Goal: Task Accomplishment & Management: Complete application form

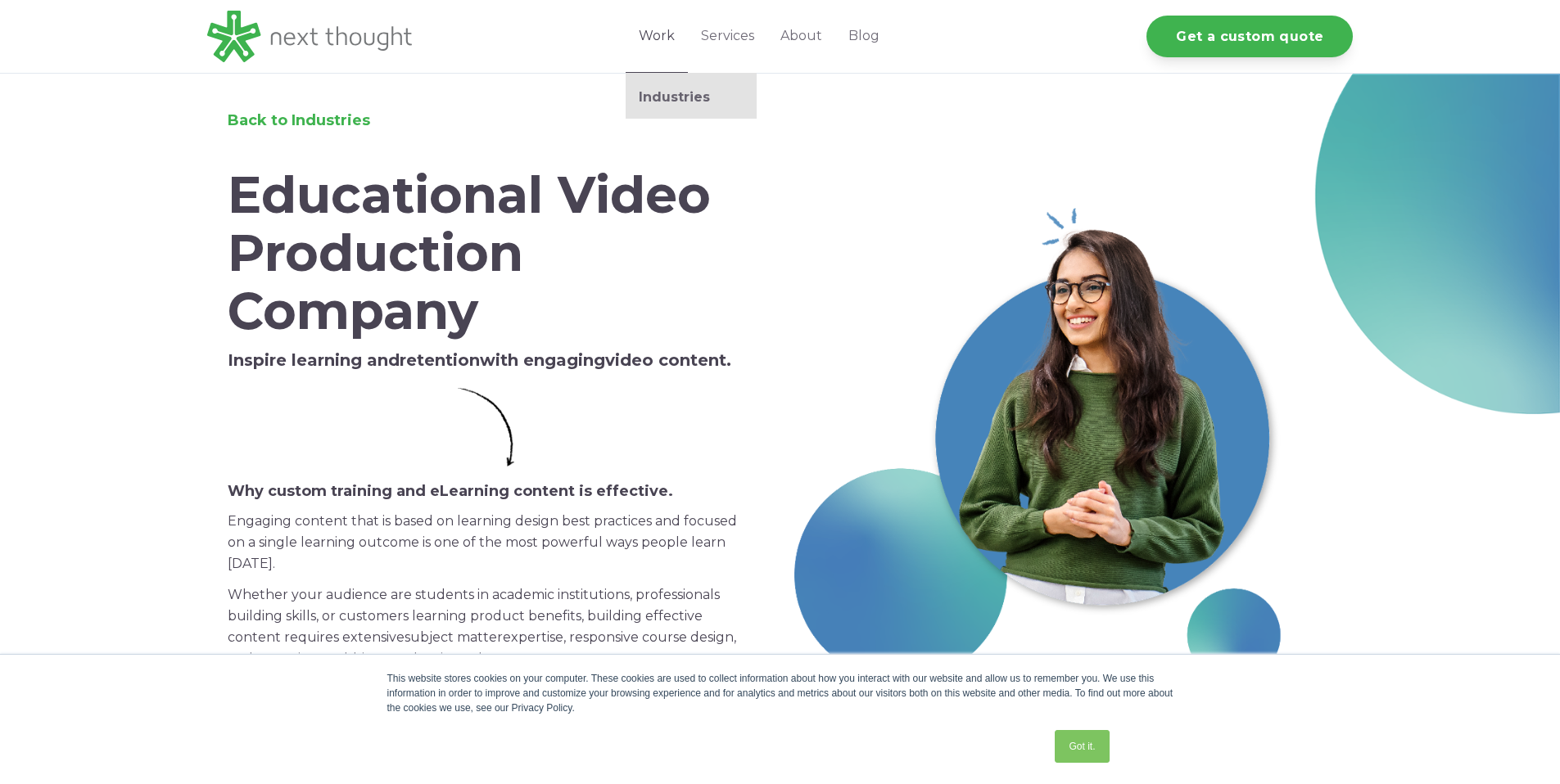
click at [646, 31] on link "Work" at bounding box center [656, 36] width 62 height 72
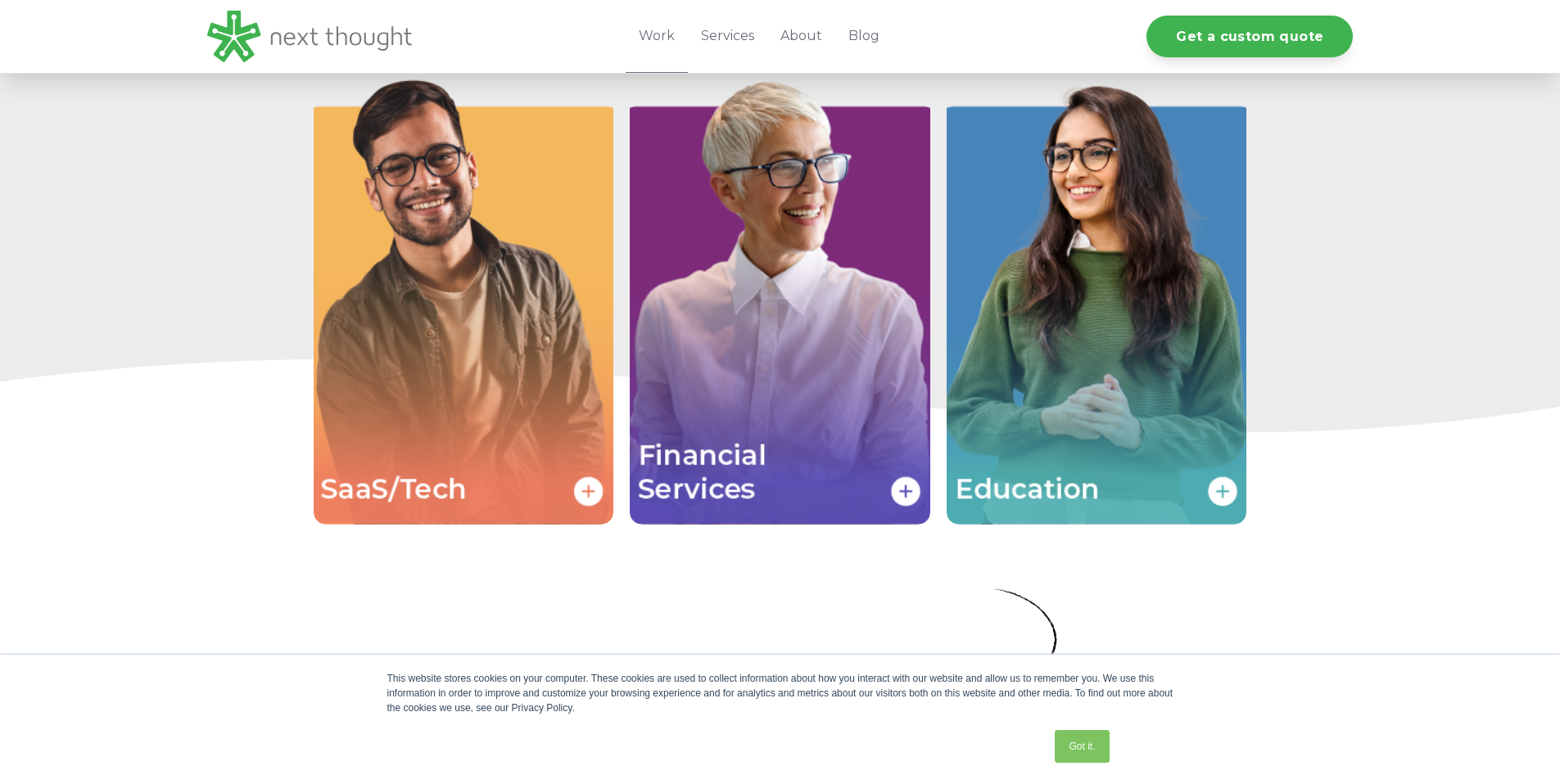
scroll to position [3512, 0]
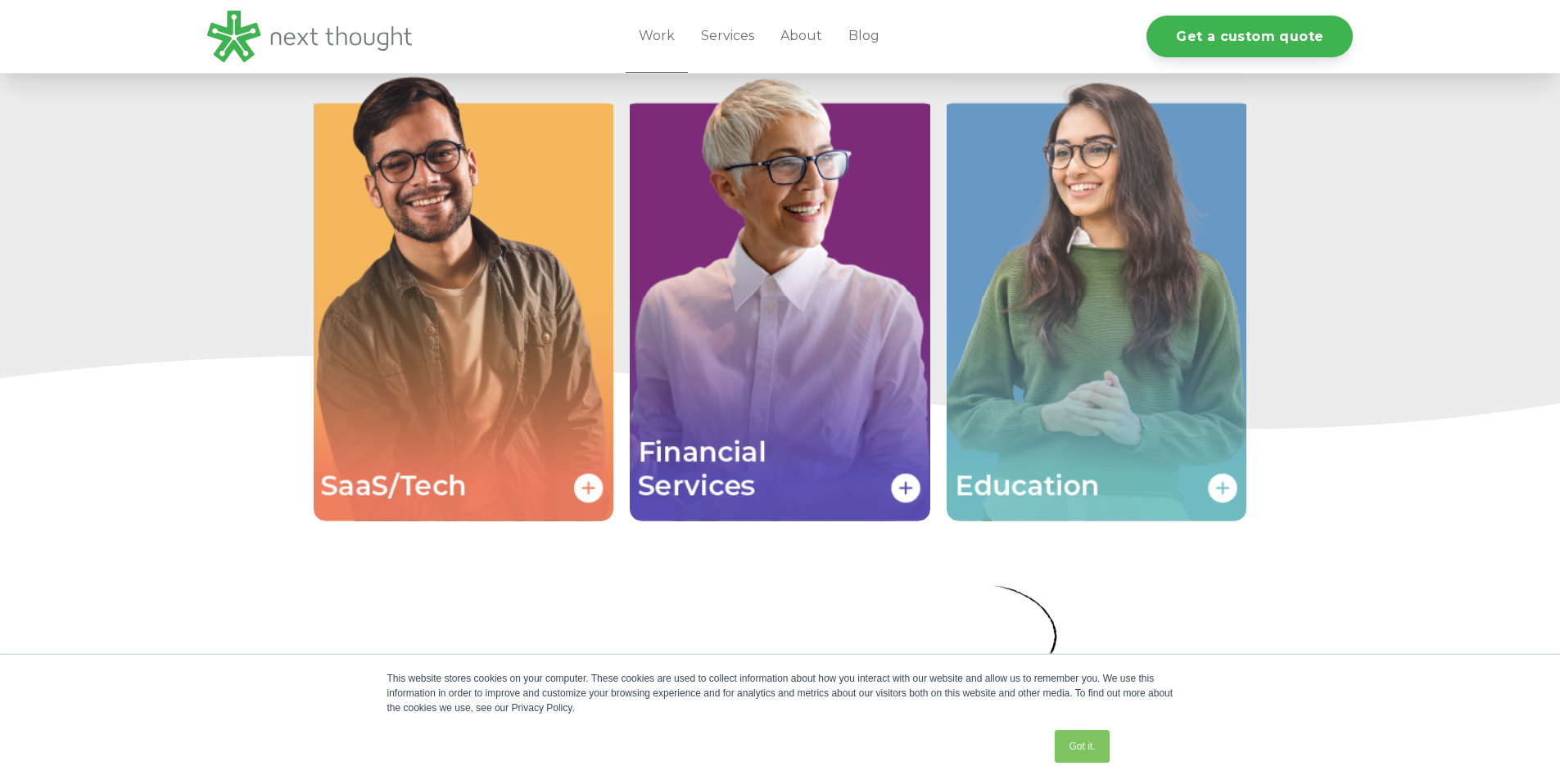
click at [1158, 402] on img "Image grid with {{ image_count }} images." at bounding box center [1096, 296] width 300 height 450
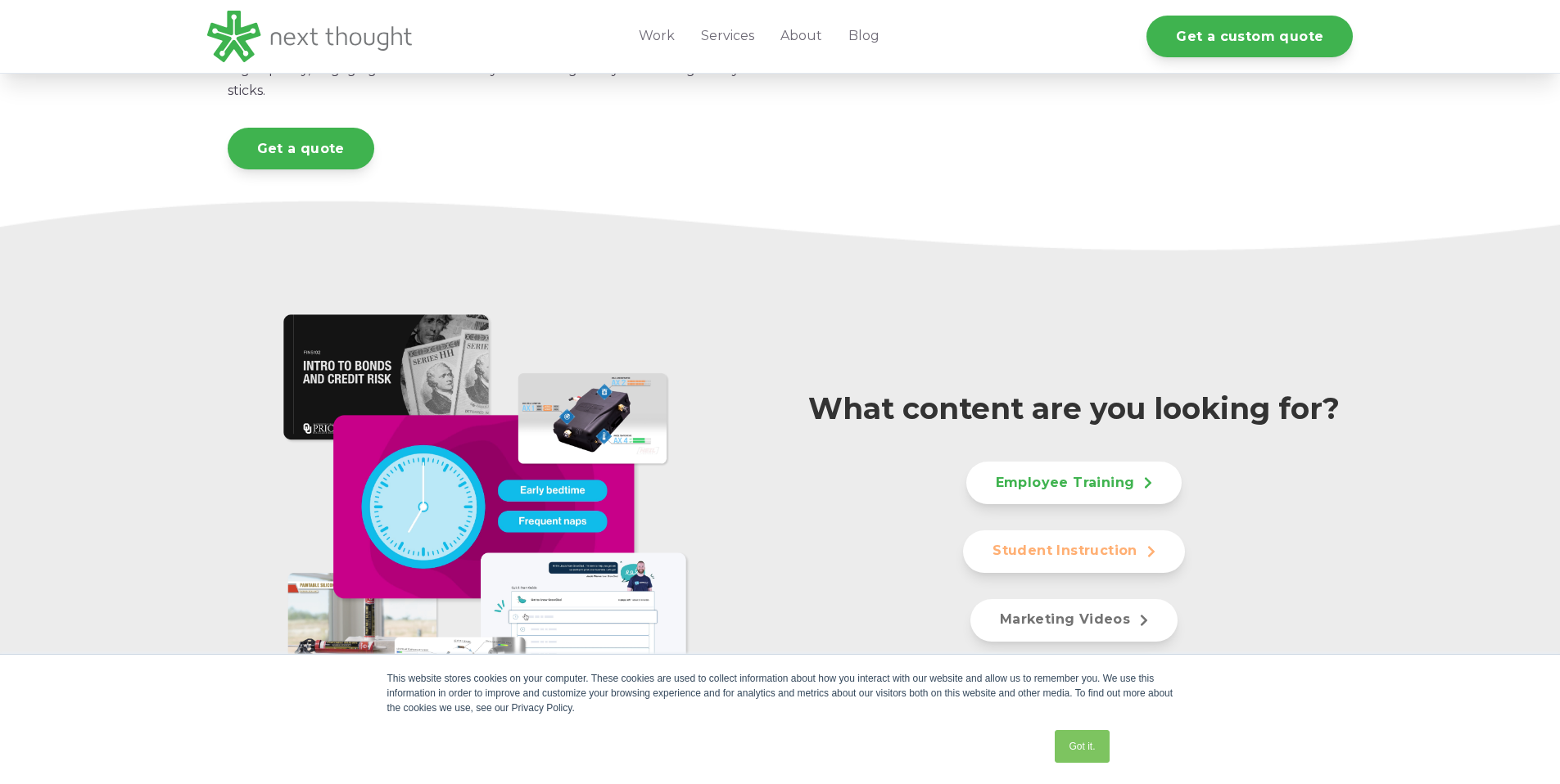
scroll to position [651, 0]
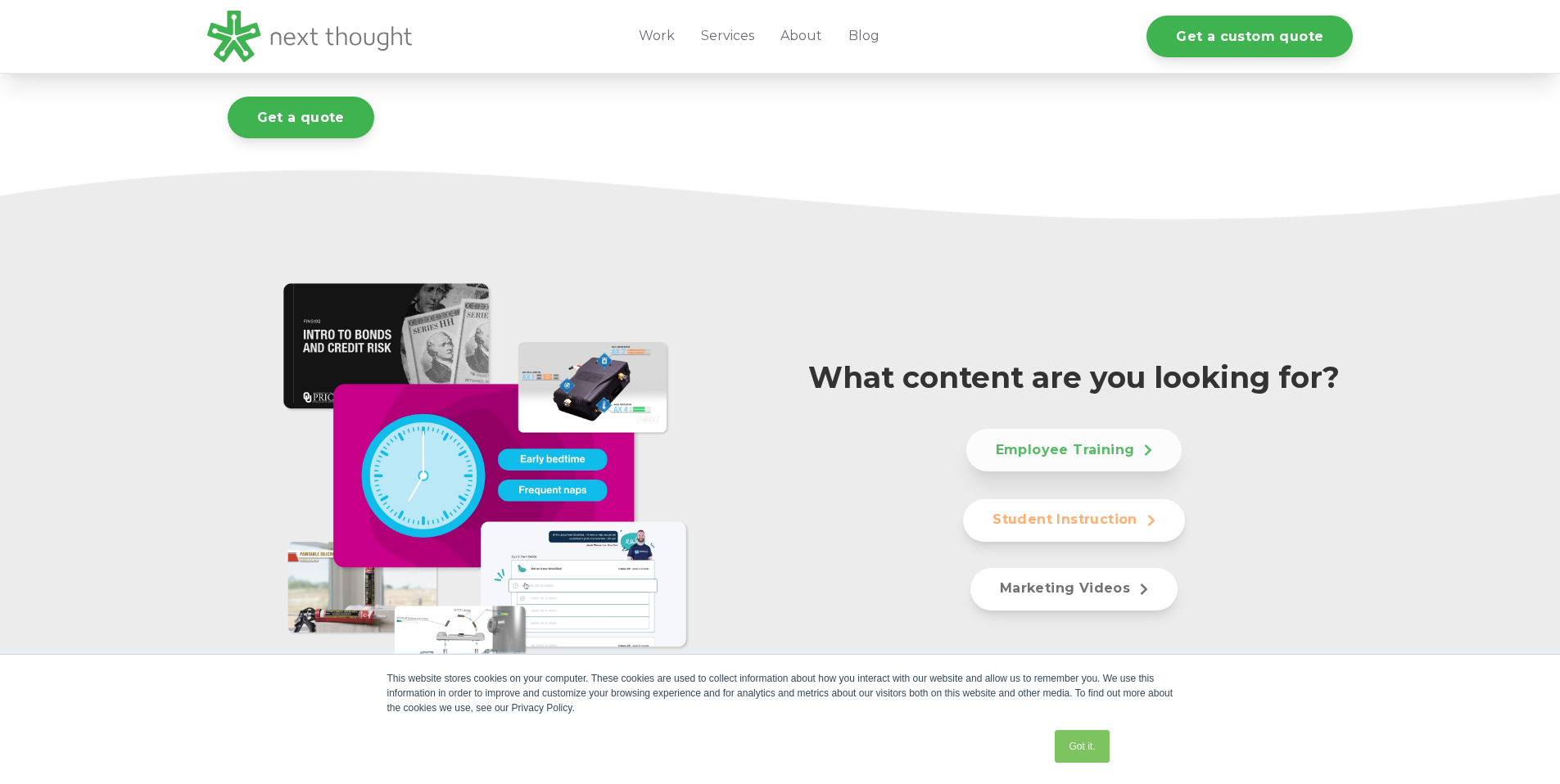
click at [1144, 451] on icon at bounding box center [1148, 450] width 8 height 13
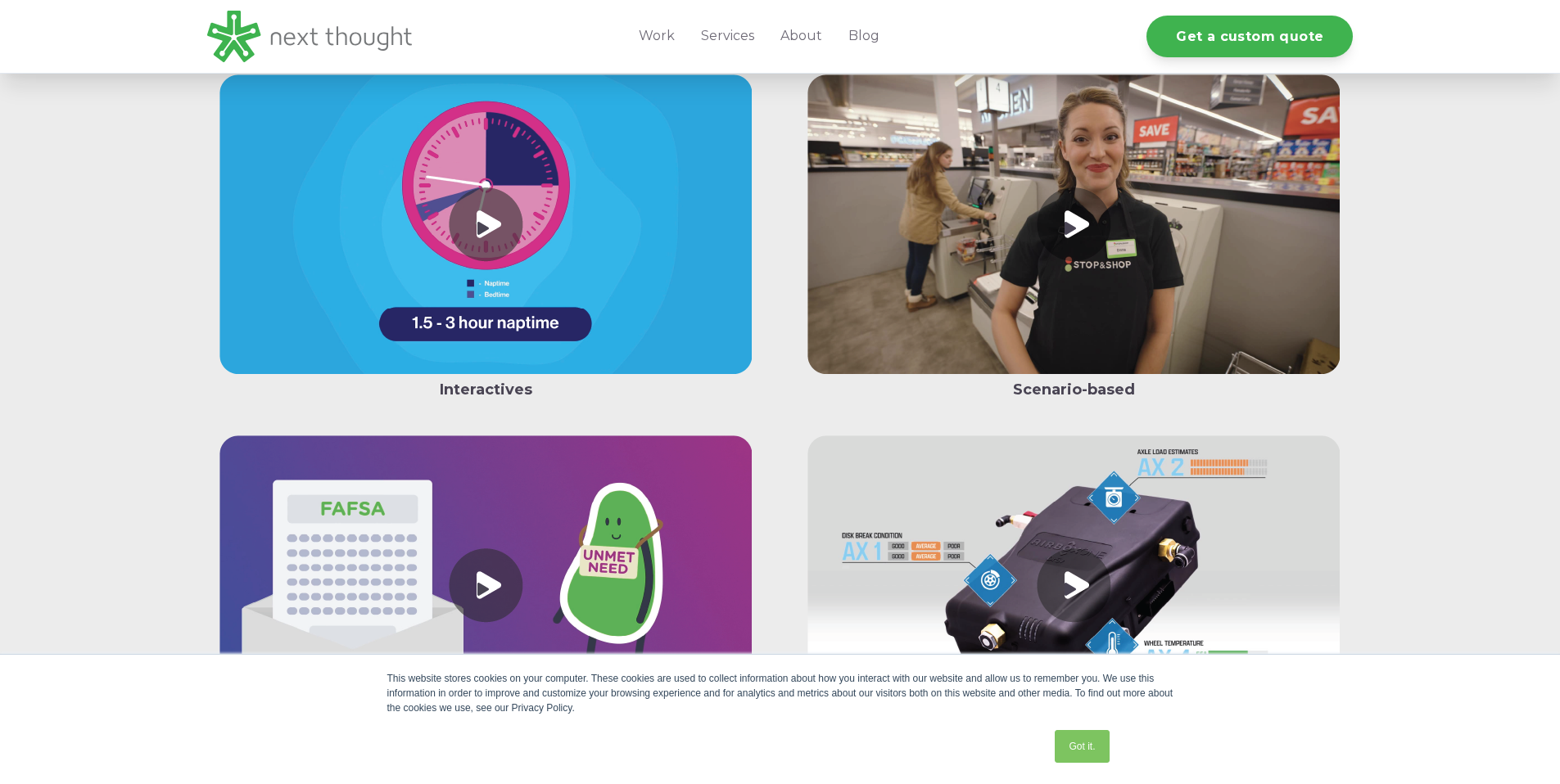
scroll to position [2761, 0]
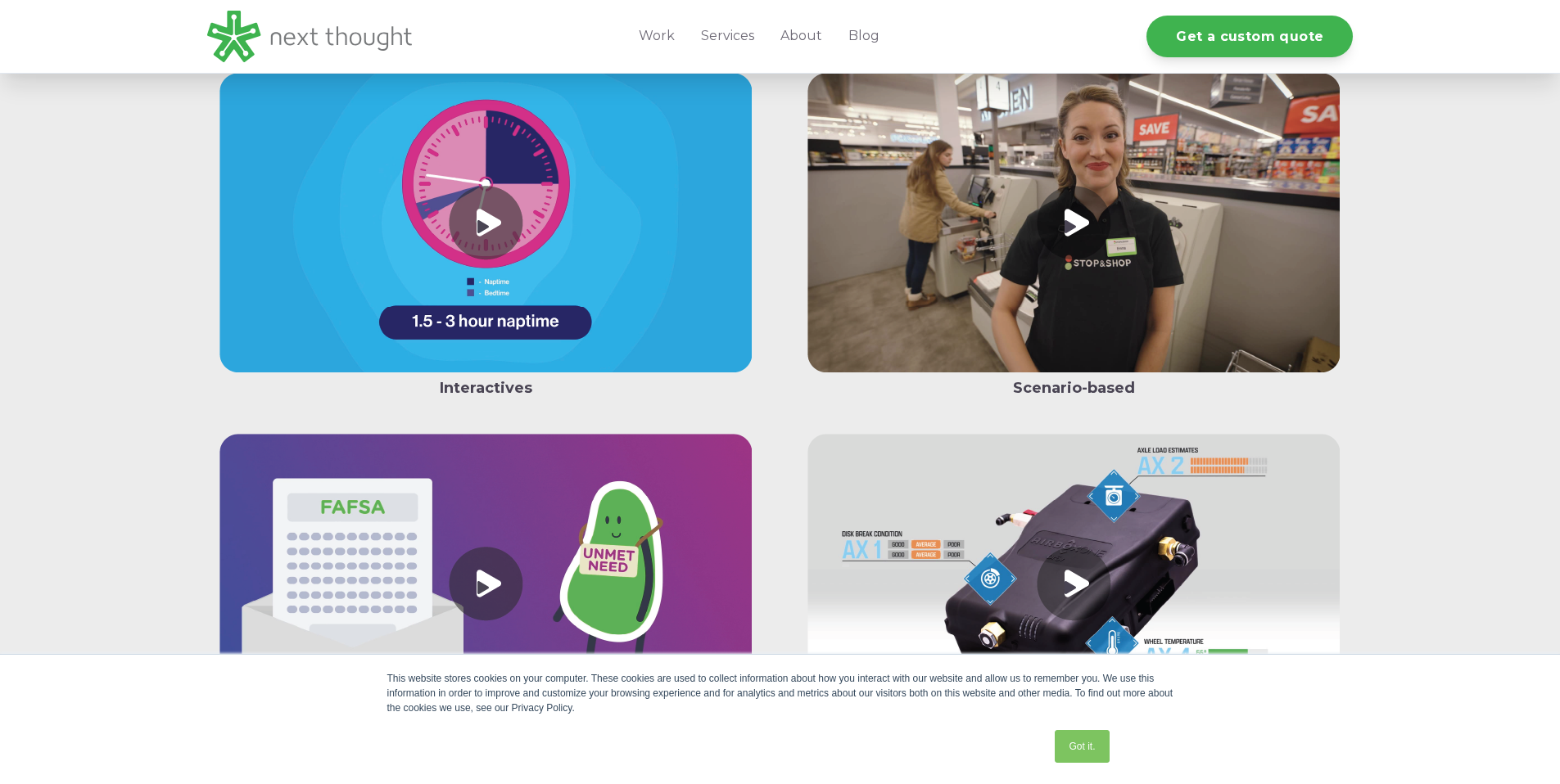
click at [483, 218] on link at bounding box center [486, 226] width 558 height 307
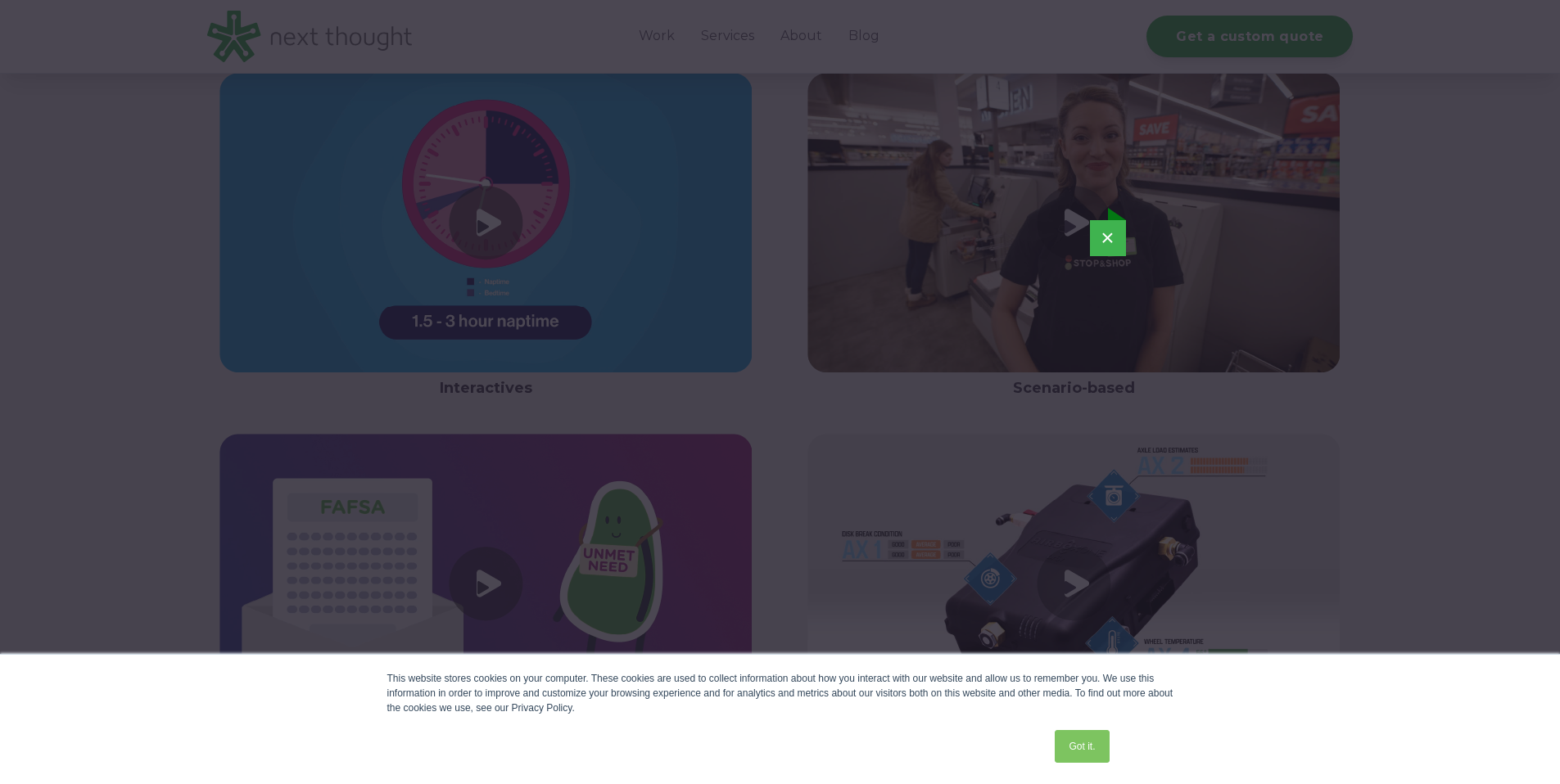
click at [1102, 242] on button "×" at bounding box center [1107, 238] width 36 height 36
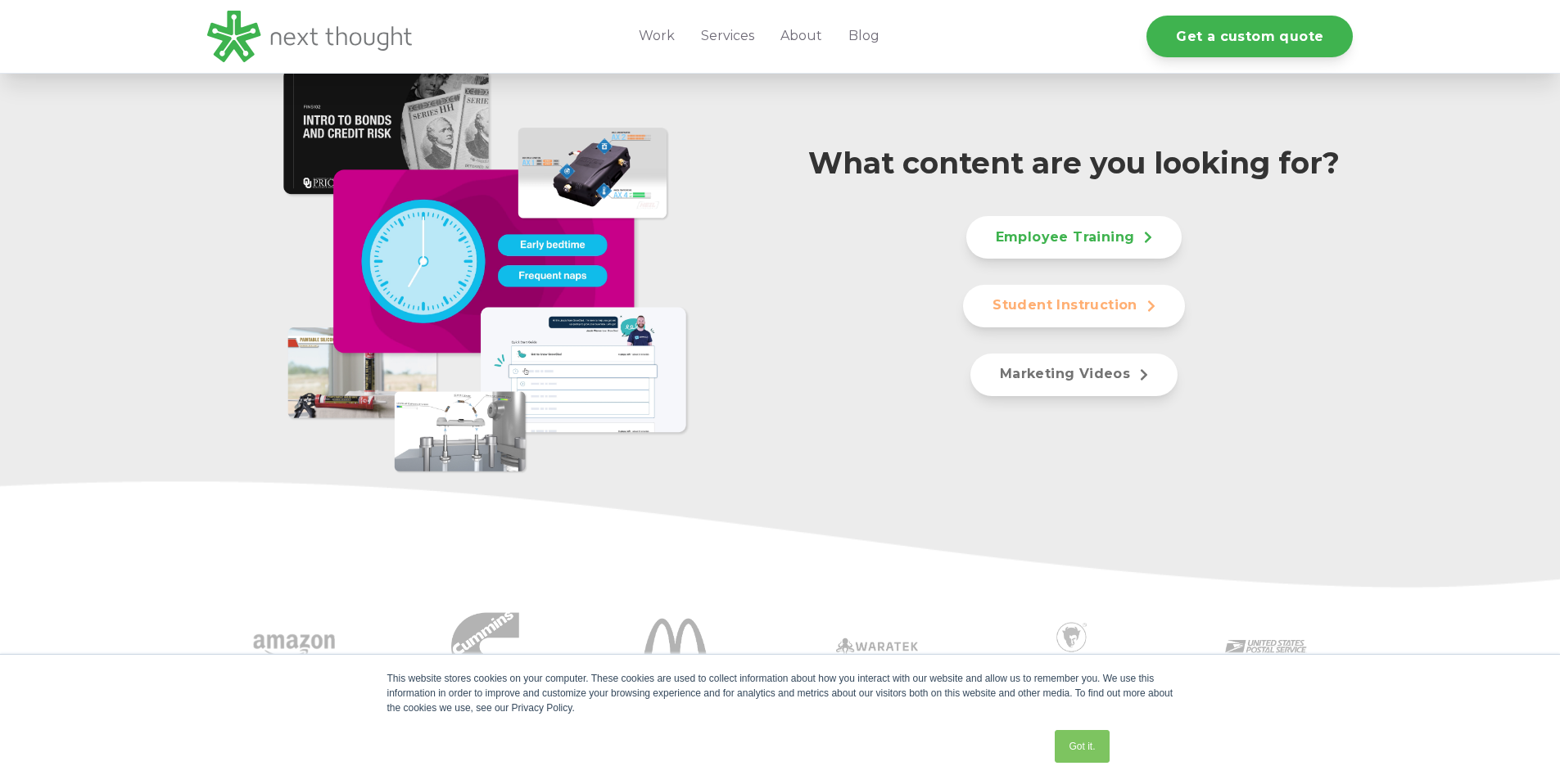
scroll to position [879, 0]
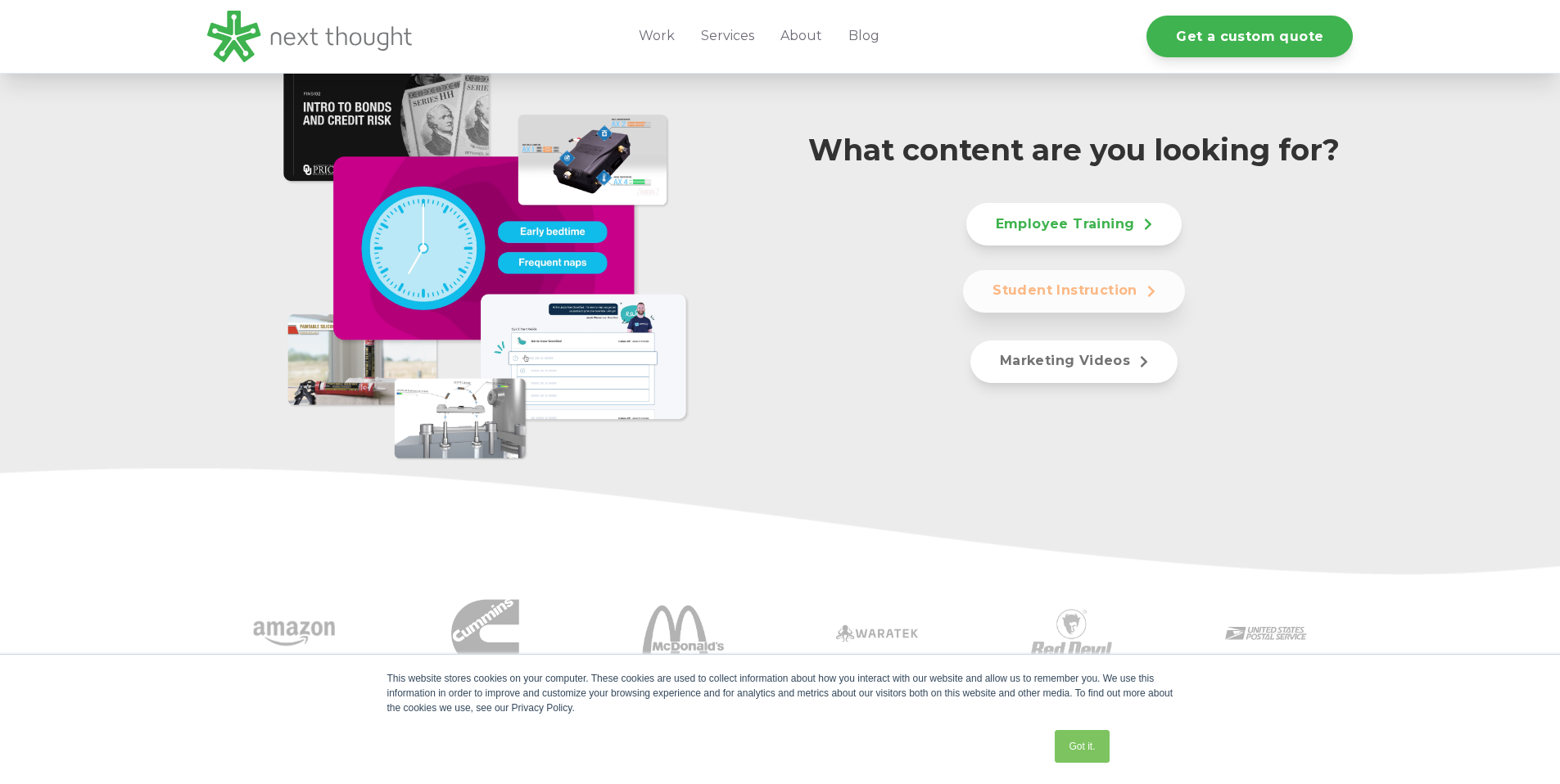
click at [1149, 298] on link "Student Instruction" at bounding box center [1074, 291] width 222 height 42
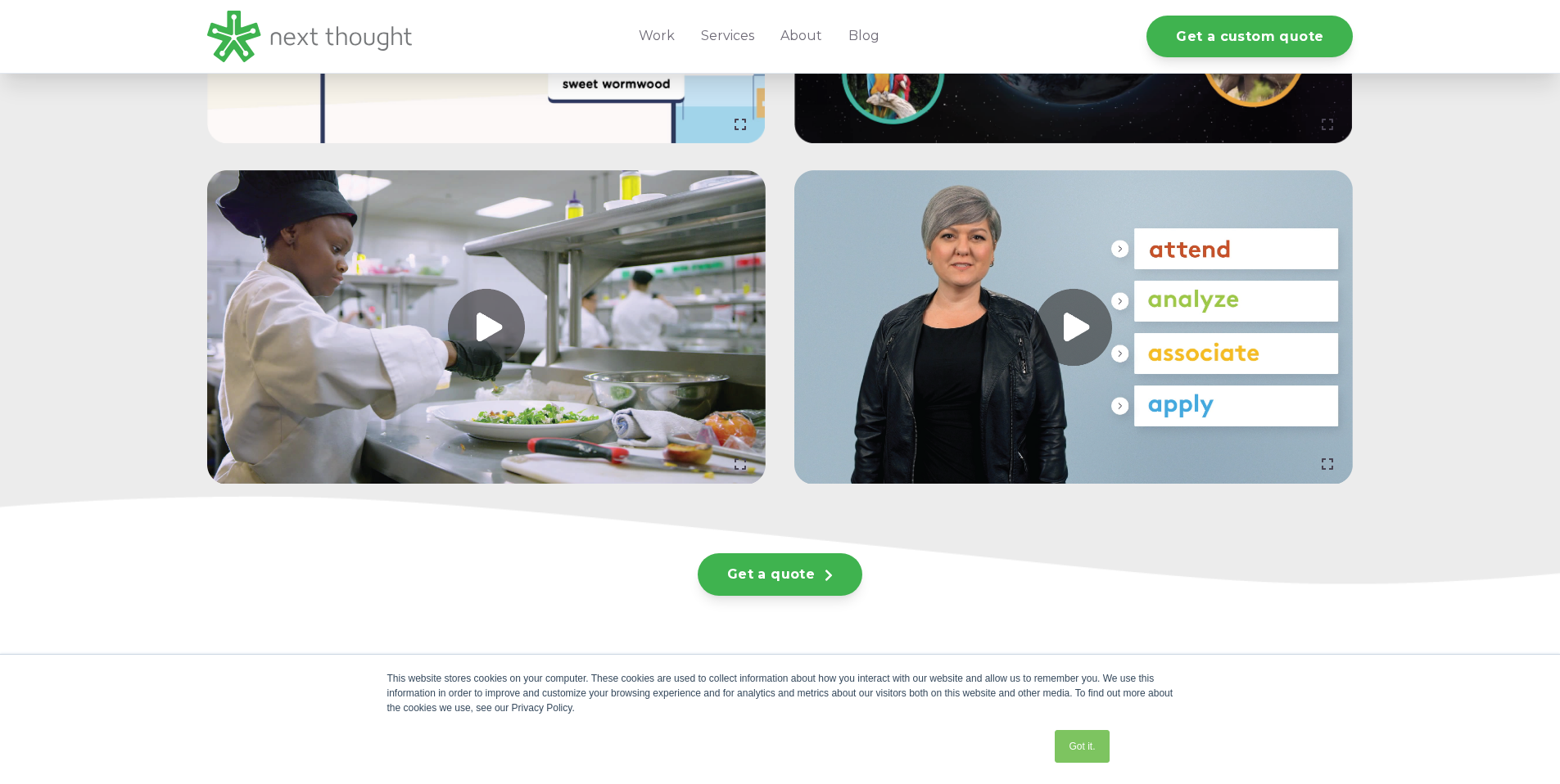
scroll to position [4472, 0]
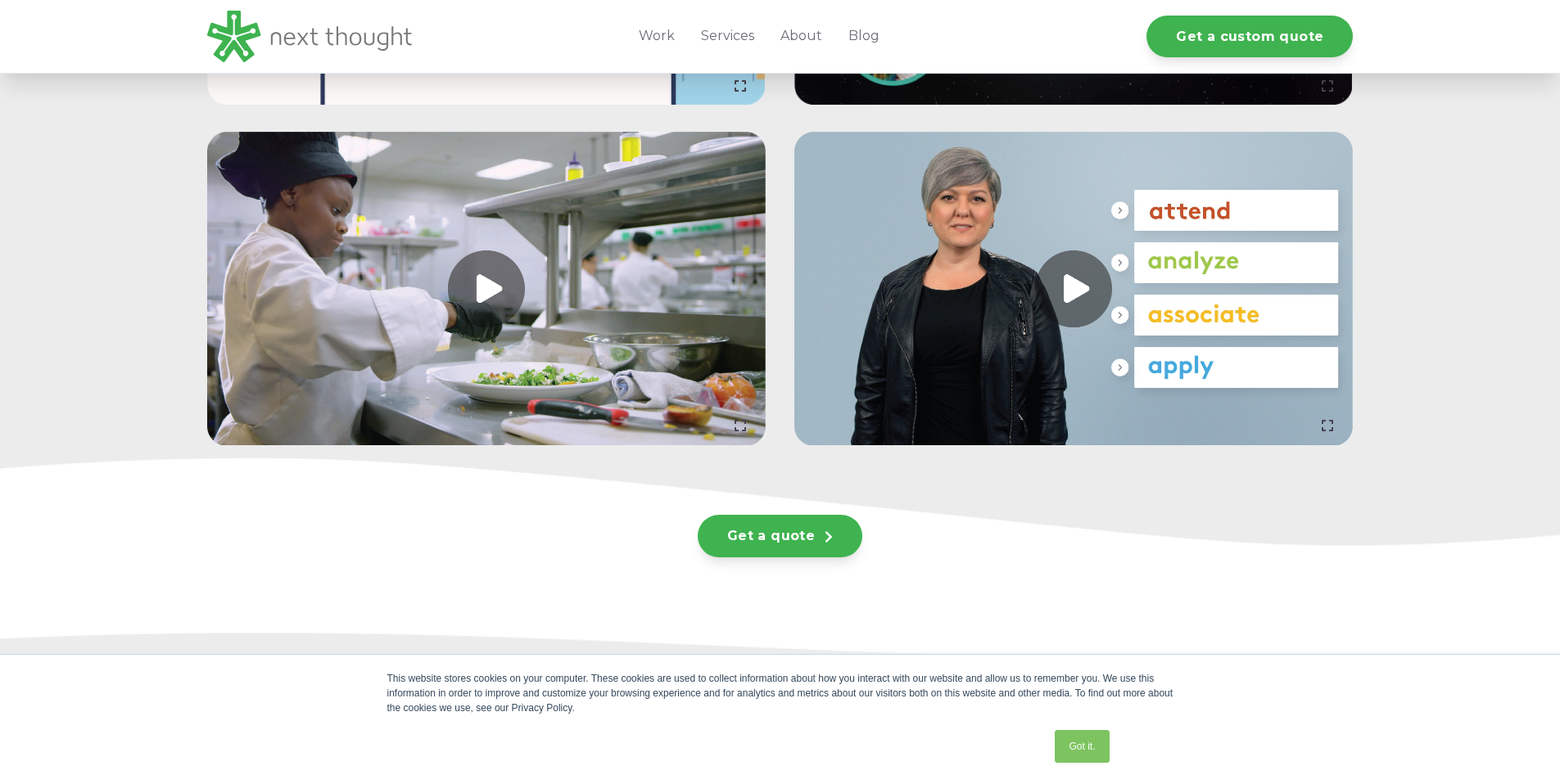
click at [470, 277] on link at bounding box center [486, 289] width 558 height 314
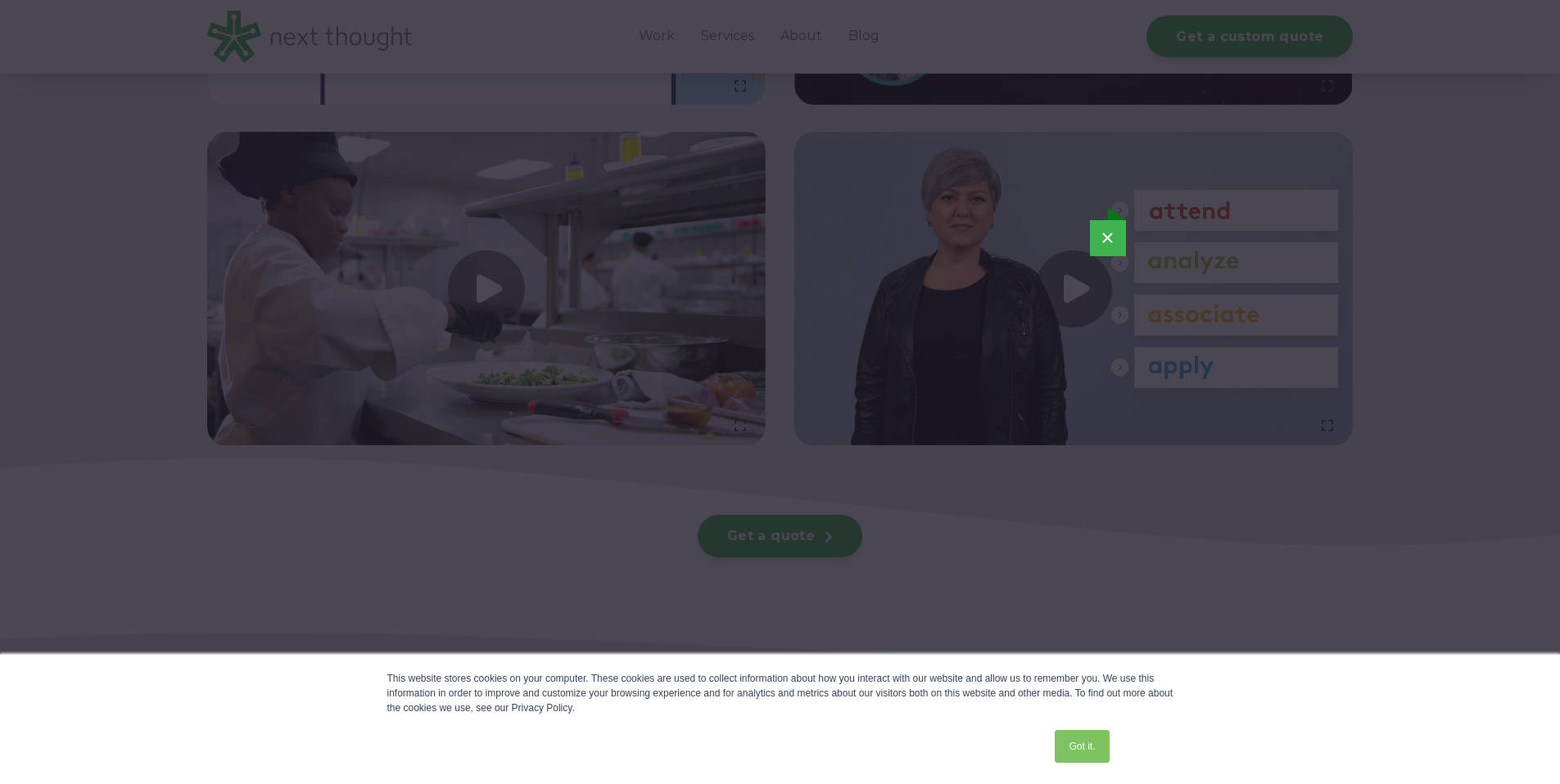
click at [1106, 236] on button "×" at bounding box center [1107, 238] width 36 height 36
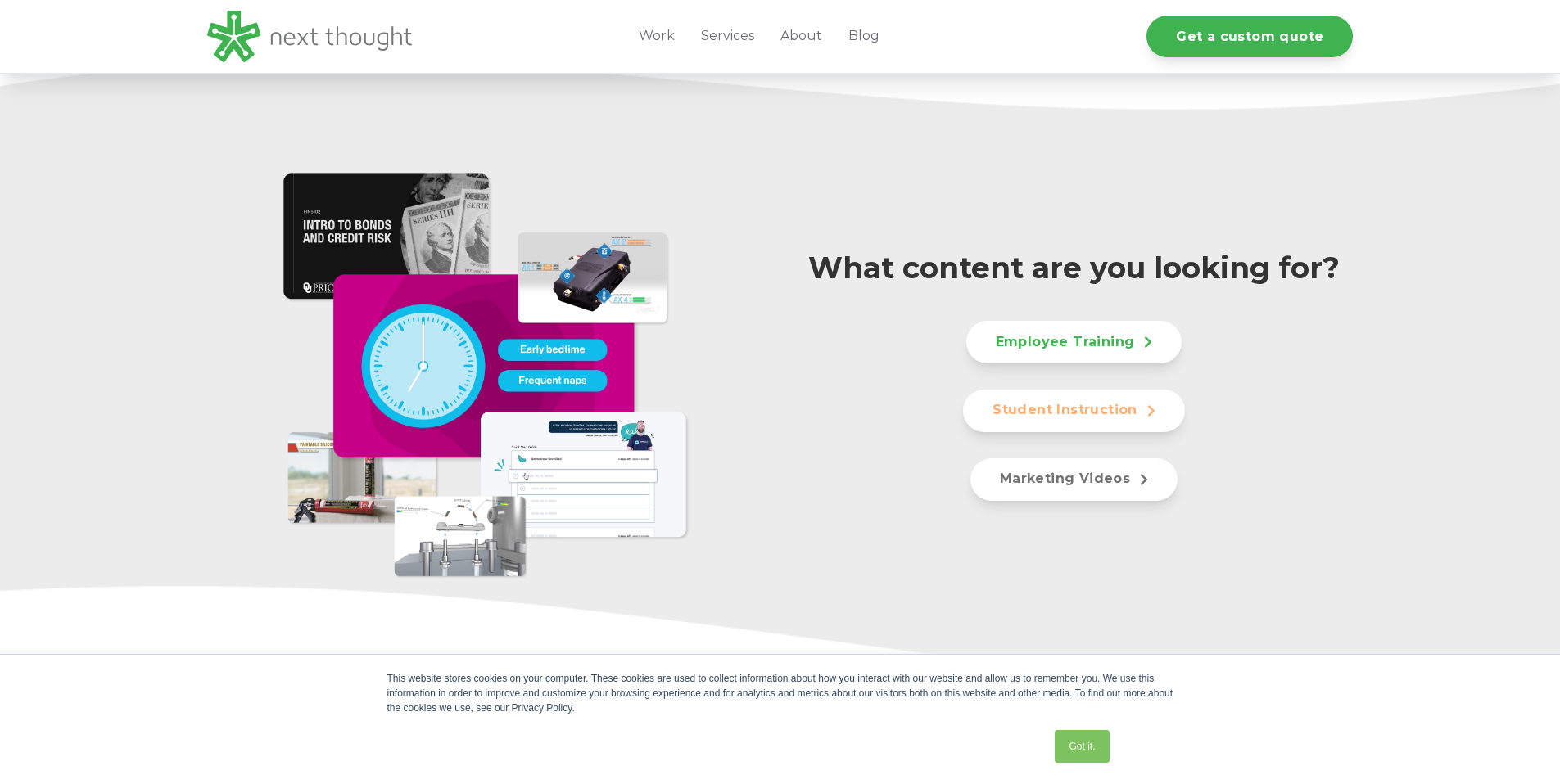
scroll to position [161, 0]
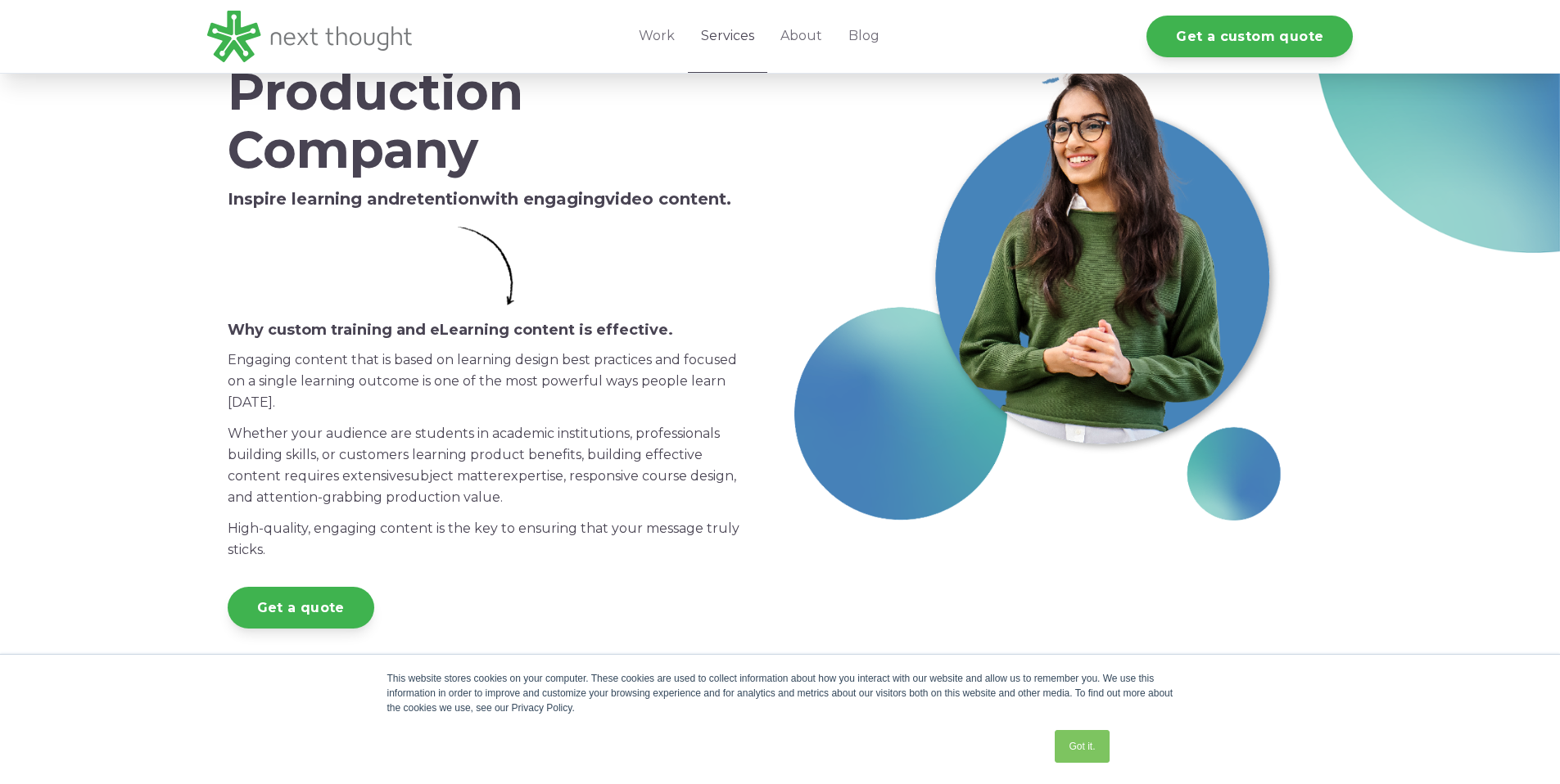
click at [738, 39] on link "Services" at bounding box center [727, 36] width 79 height 72
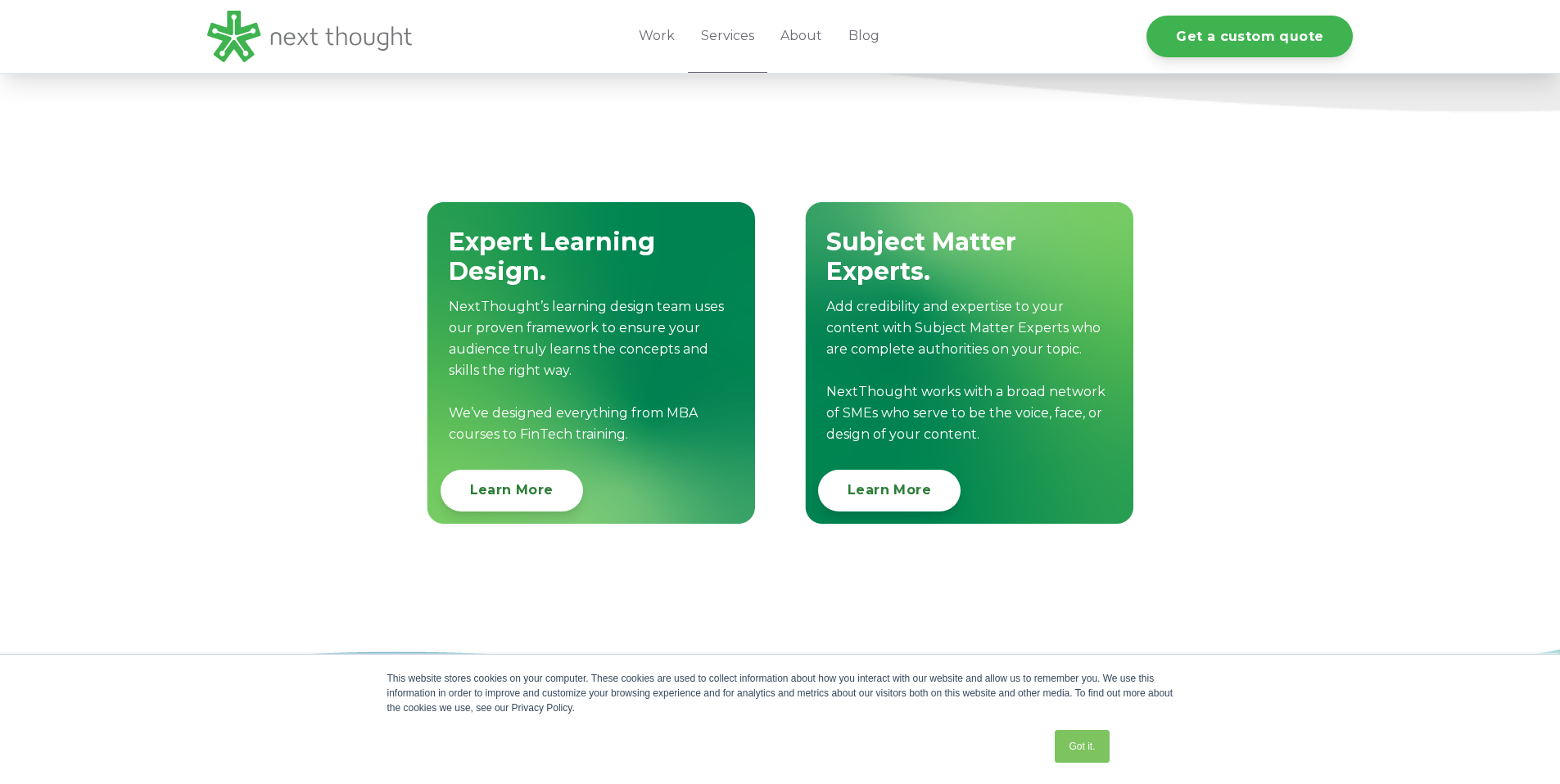
scroll to position [1738, 0]
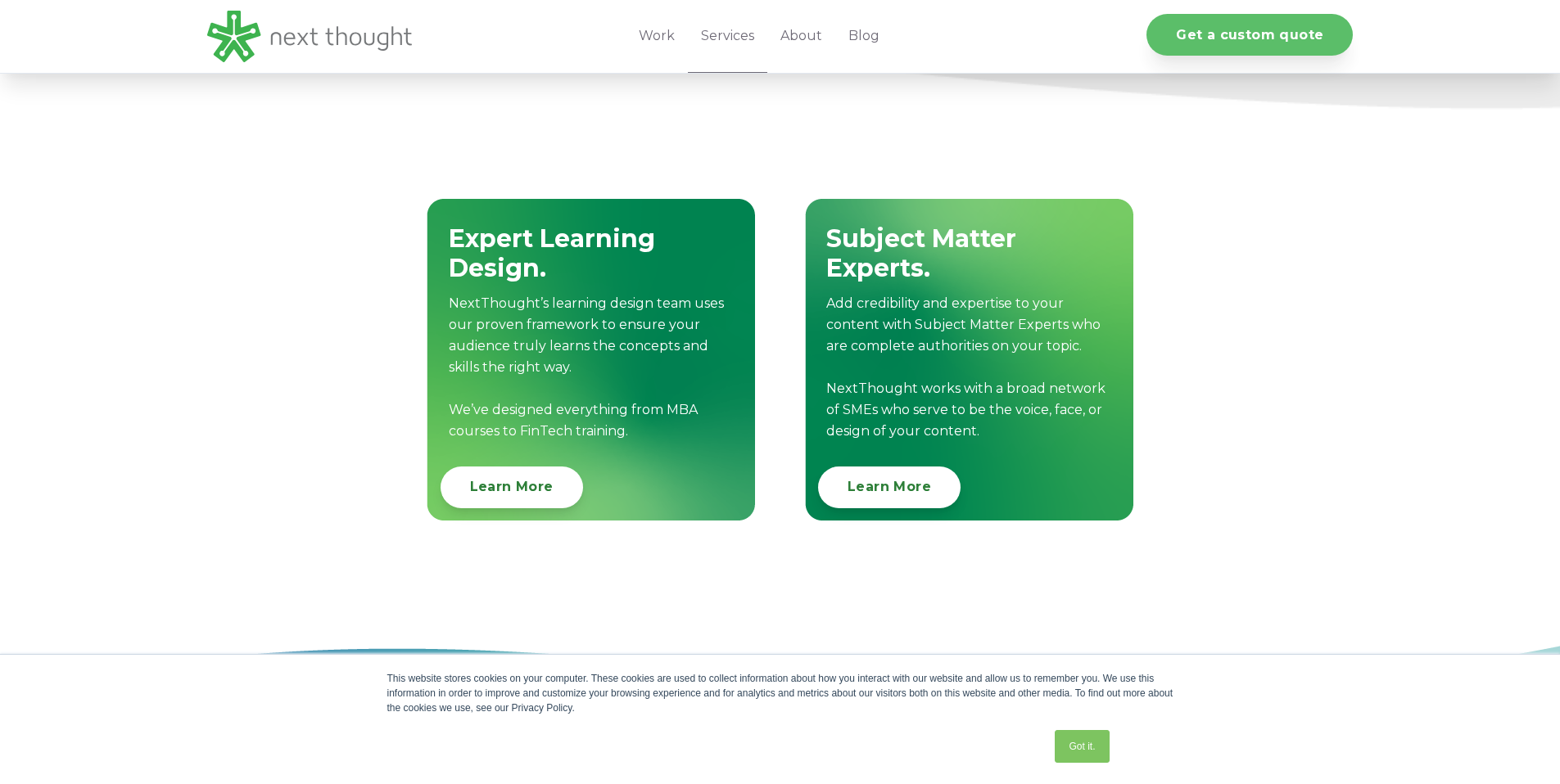
click at [1243, 47] on link "Get a custom quote" at bounding box center [1248, 35] width 206 height 41
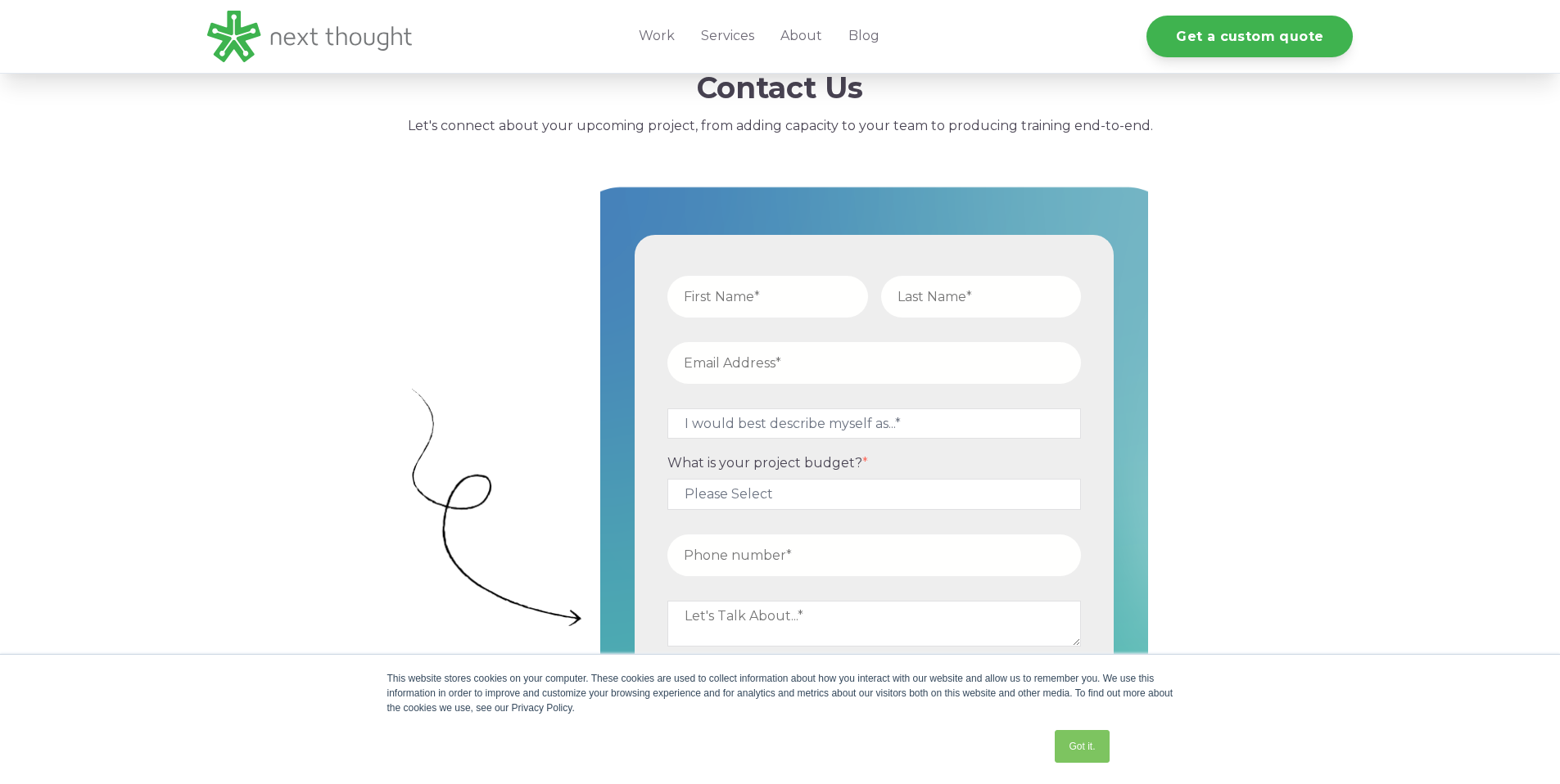
click at [754, 301] on input "text" at bounding box center [767, 296] width 201 height 41
type input "Erin"
type input "Howard"
type input "e.howard@springboardcollaborative.org"
type input "12158509619"
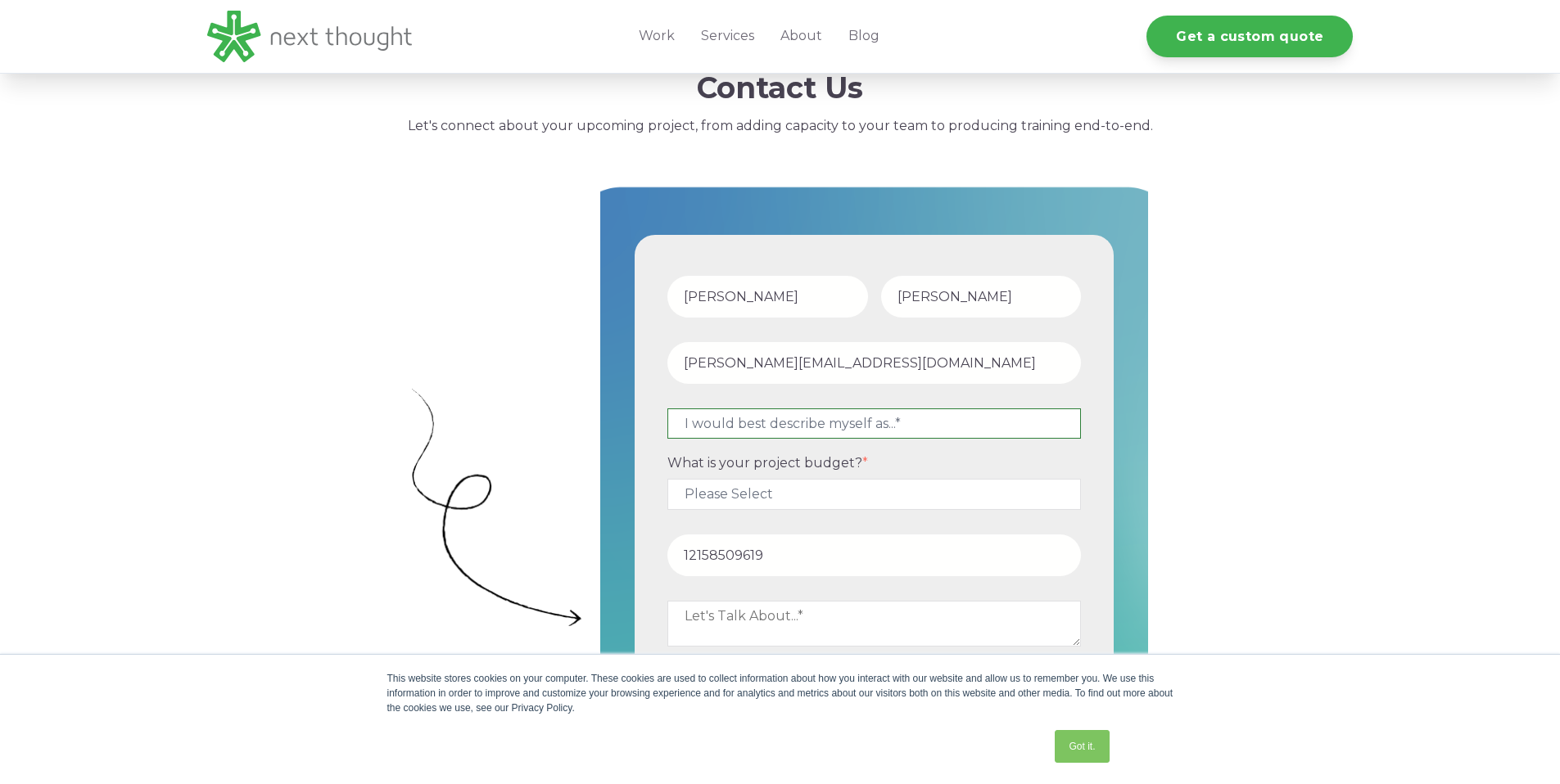
click at [809, 422] on select "I would best describe myself as...* Other I am an executive or owner of a compa…" at bounding box center [874, 424] width 413 height 30
select select "persona_9"
click at [667, 408] on select "I would best describe myself as...* Other I am an executive or owner of a compa…" at bounding box center [874, 424] width 413 height 30
click at [812, 490] on select "Please Select $5,000 - $15,000 $15,000 - $25,000 $25,000 - $50,000 $50,000+" at bounding box center [874, 494] width 413 height 30
select select "$25,000 - $50,000"
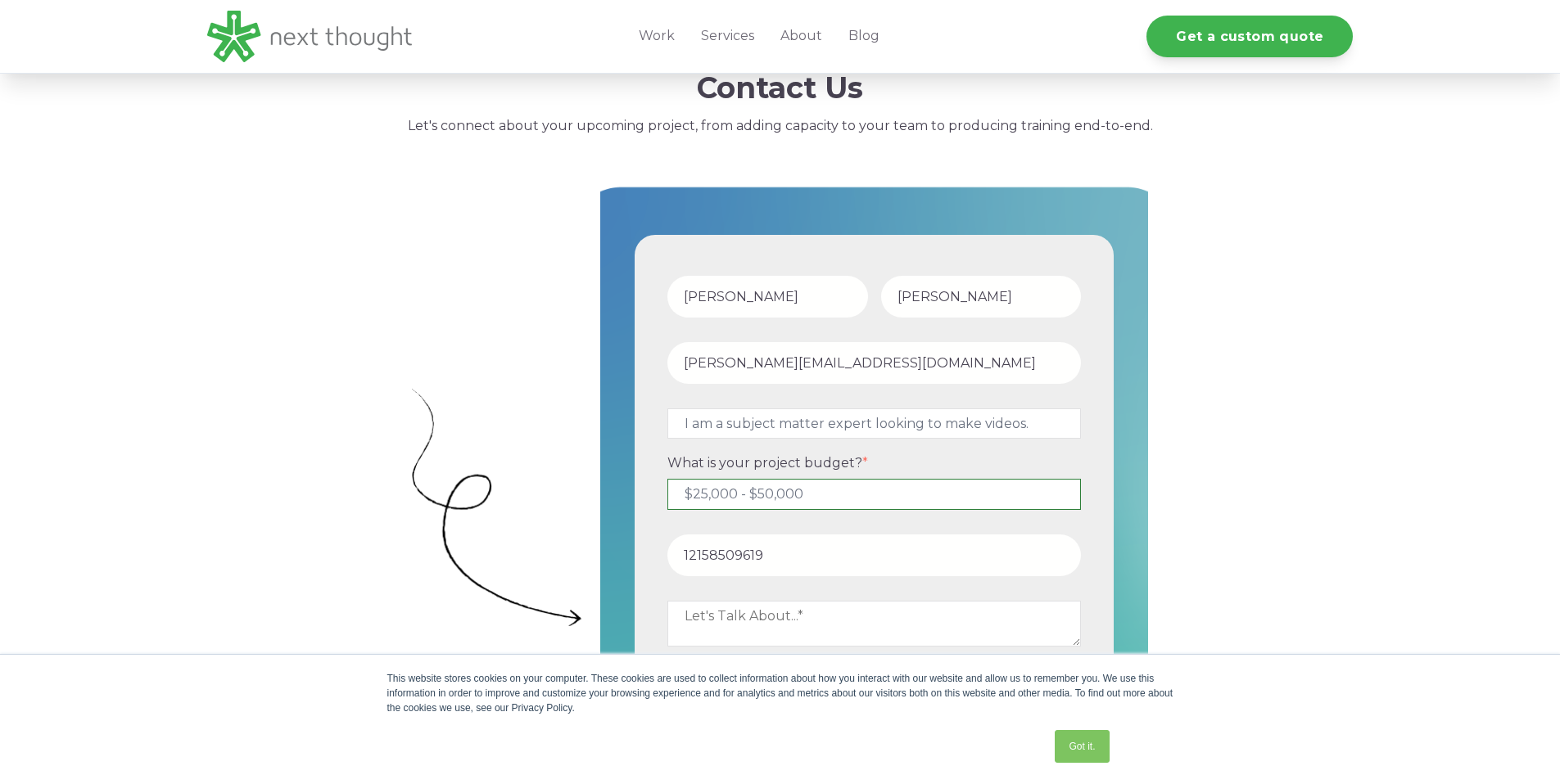
click at [667, 479] on select "Please Select $5,000 - $15,000 $15,000 - $25,000 $25,000 - $50,000 $50,000+" at bounding box center [874, 494] width 413 height 30
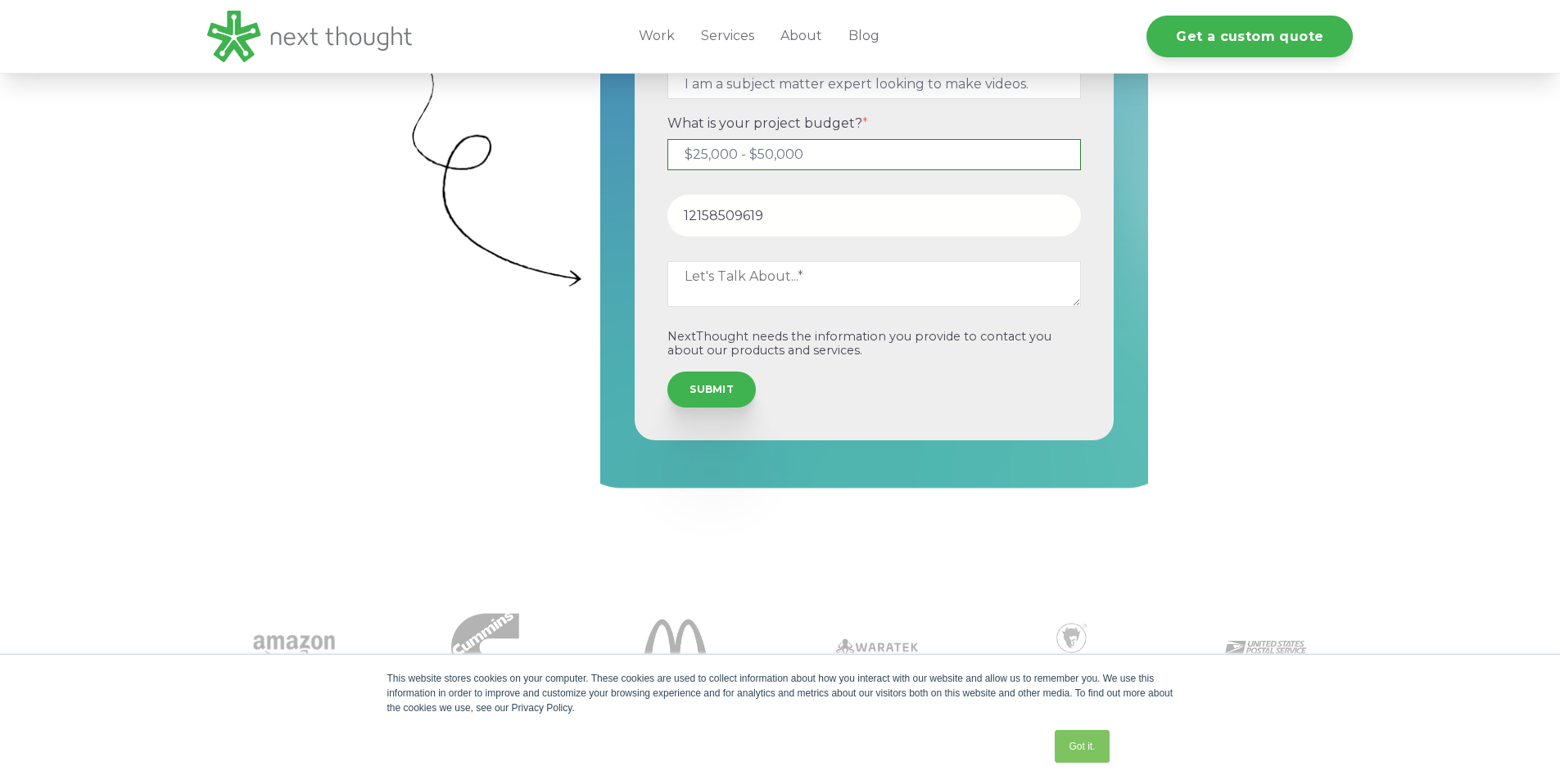
scroll to position [709, 0]
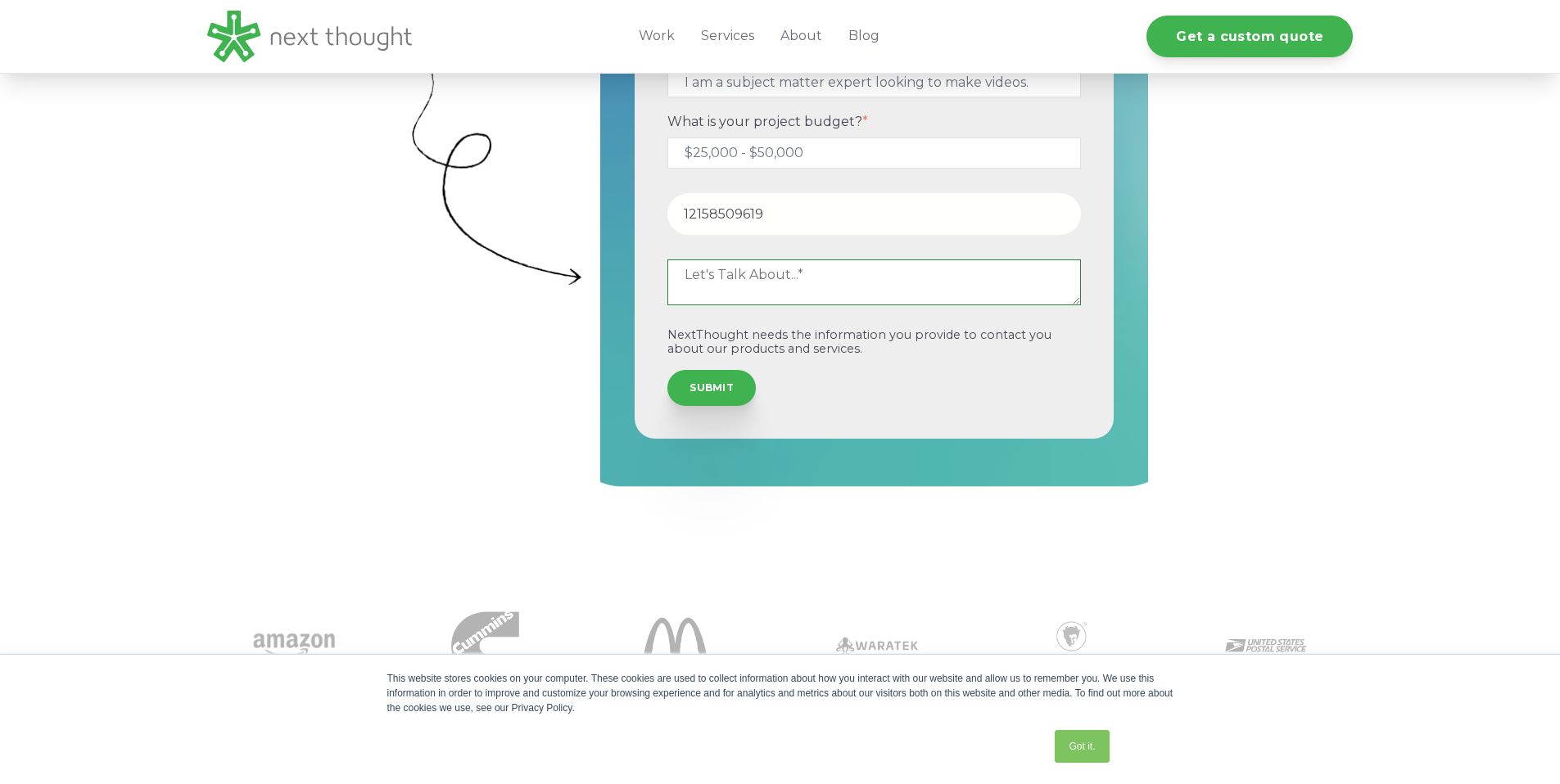
click at [774, 288] on textarea at bounding box center [874, 282] width 413 height 46
drag, startPoint x: 693, startPoint y: 273, endPoint x: 683, endPoint y: 275, distance: 10.2
click at [683, 275] on textarea "Creating family-facing literacy skill and strategy videos to support growing K-…" at bounding box center [874, 282] width 413 height 46
type textarea "We are looking to create family-facing literacy skill and strategy videos to su…"
click at [700, 384] on input "SUBMIT" at bounding box center [712, 386] width 88 height 36
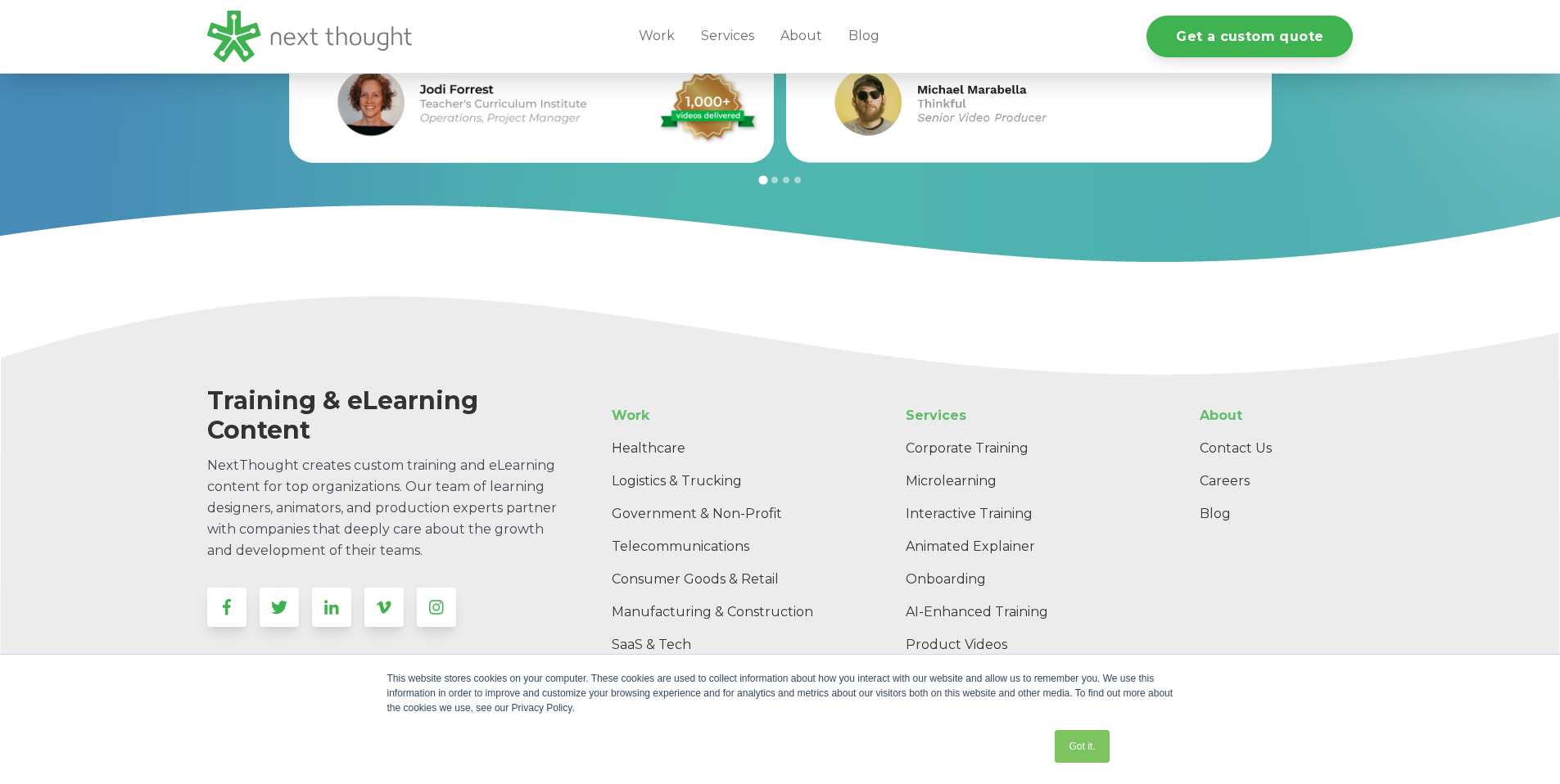
scroll to position [1443, 0]
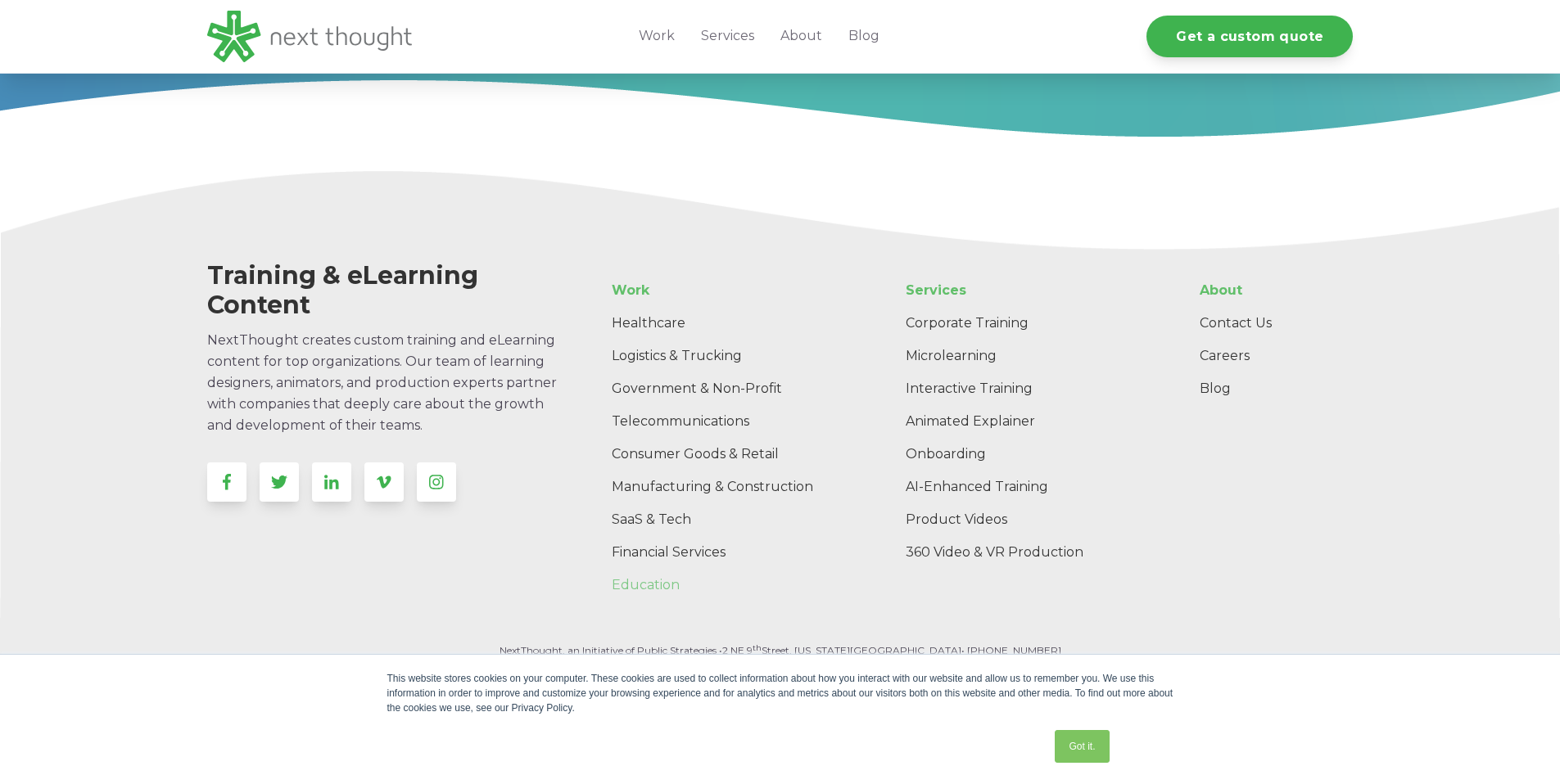
click at [643, 587] on link "Education" at bounding box center [721, 584] width 246 height 33
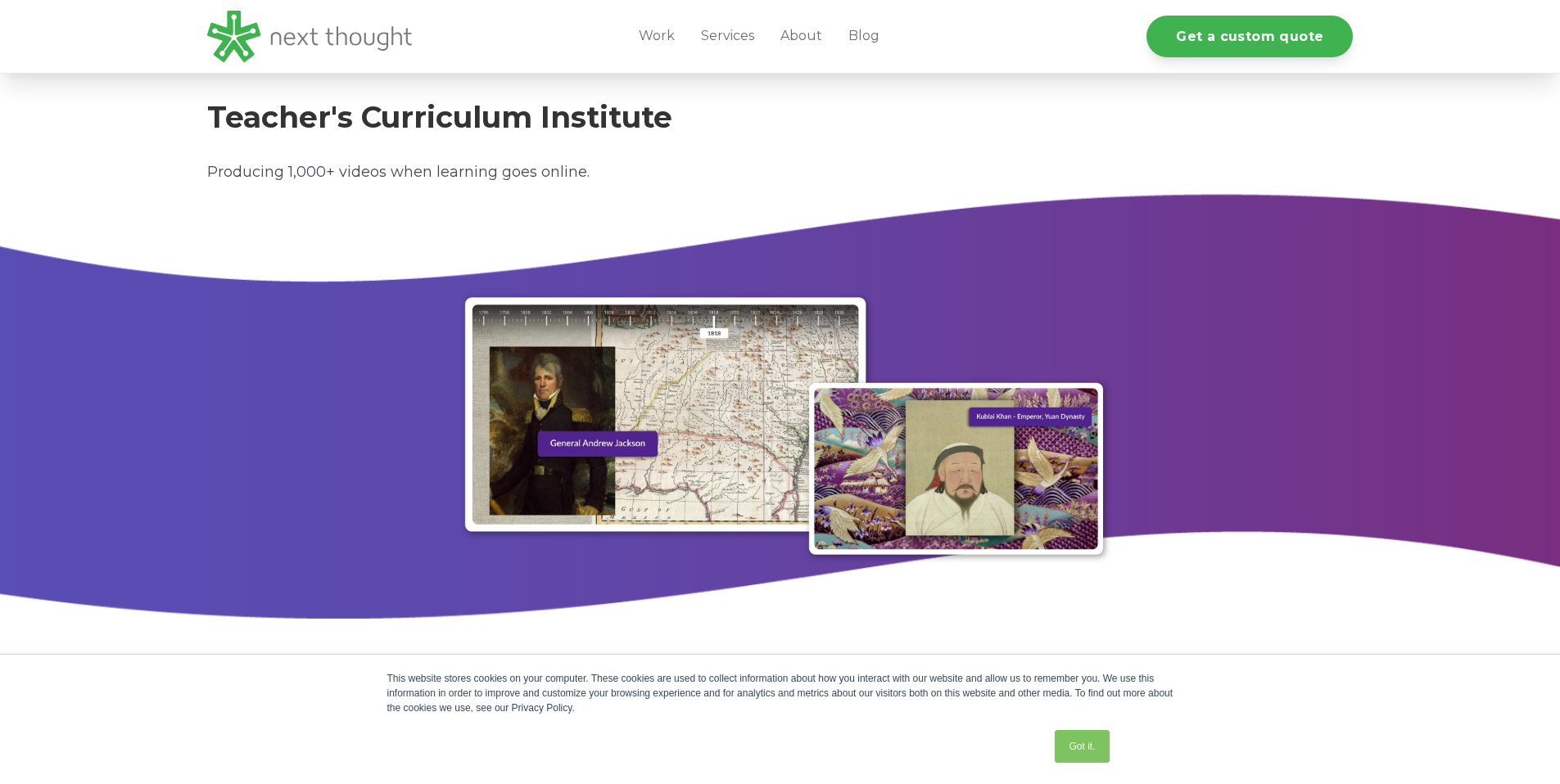
scroll to position [6041, 0]
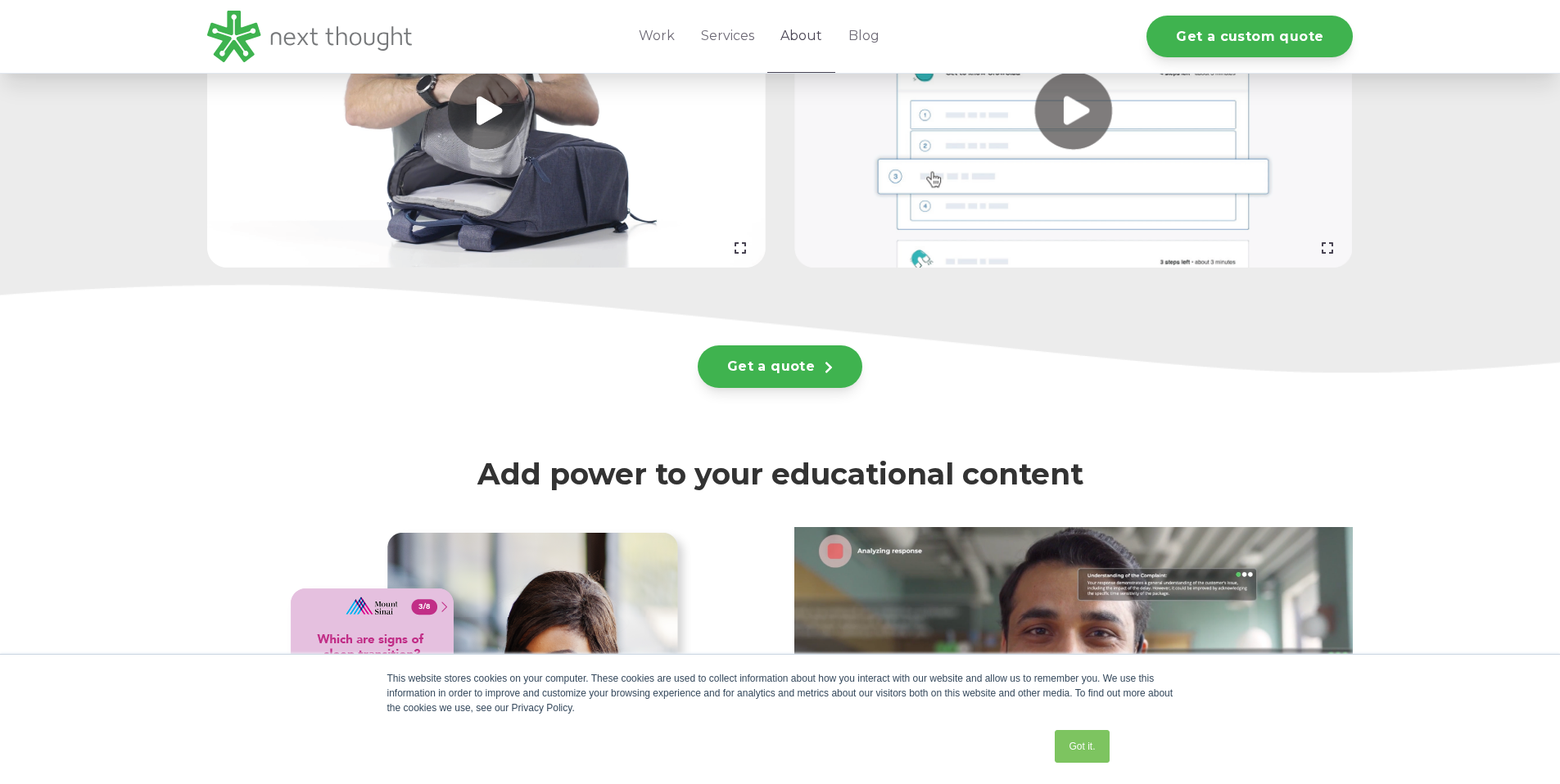
click at [801, 35] on link "About" at bounding box center [801, 36] width 68 height 72
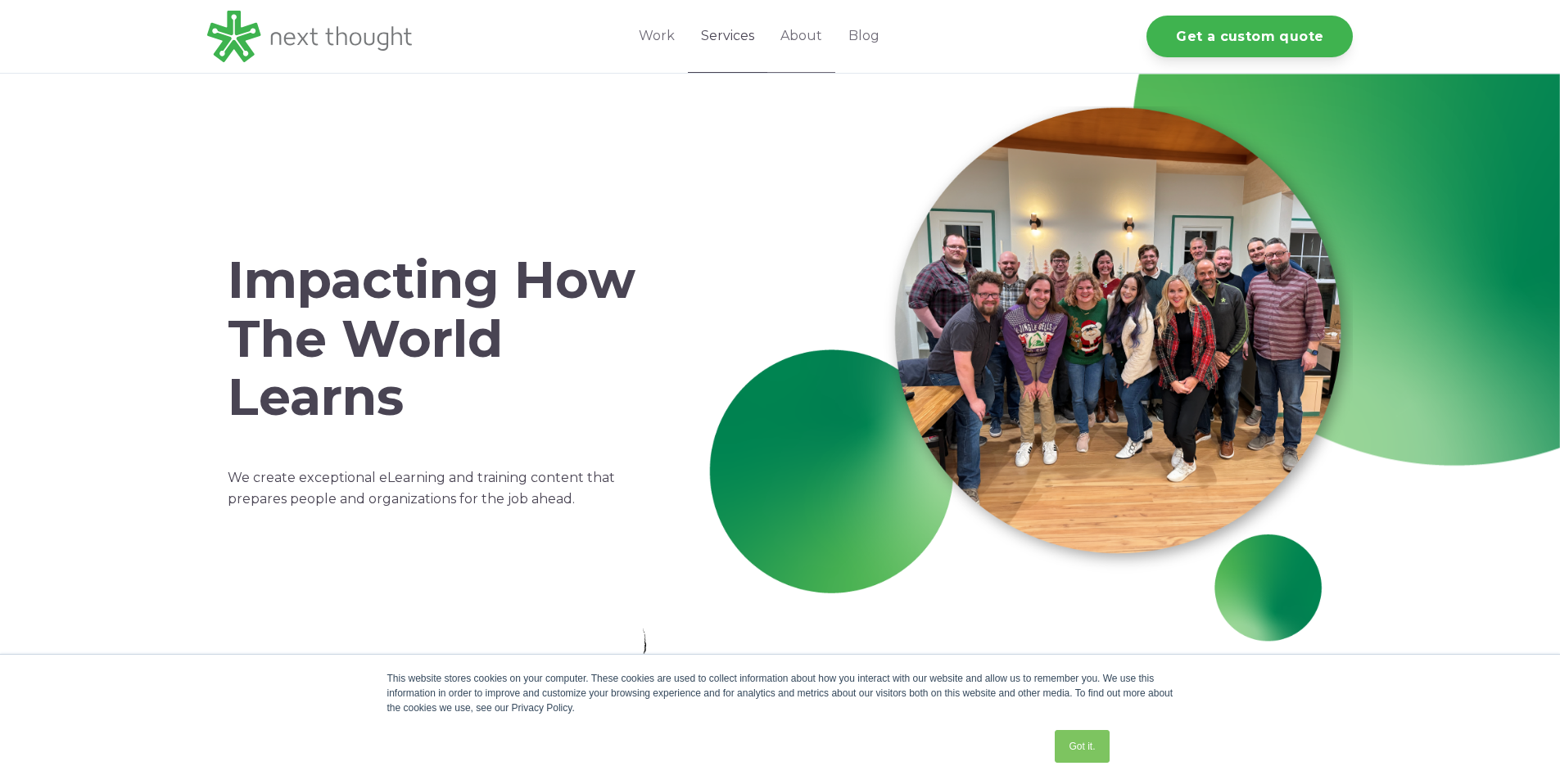
click at [723, 33] on link "Services" at bounding box center [727, 36] width 79 height 72
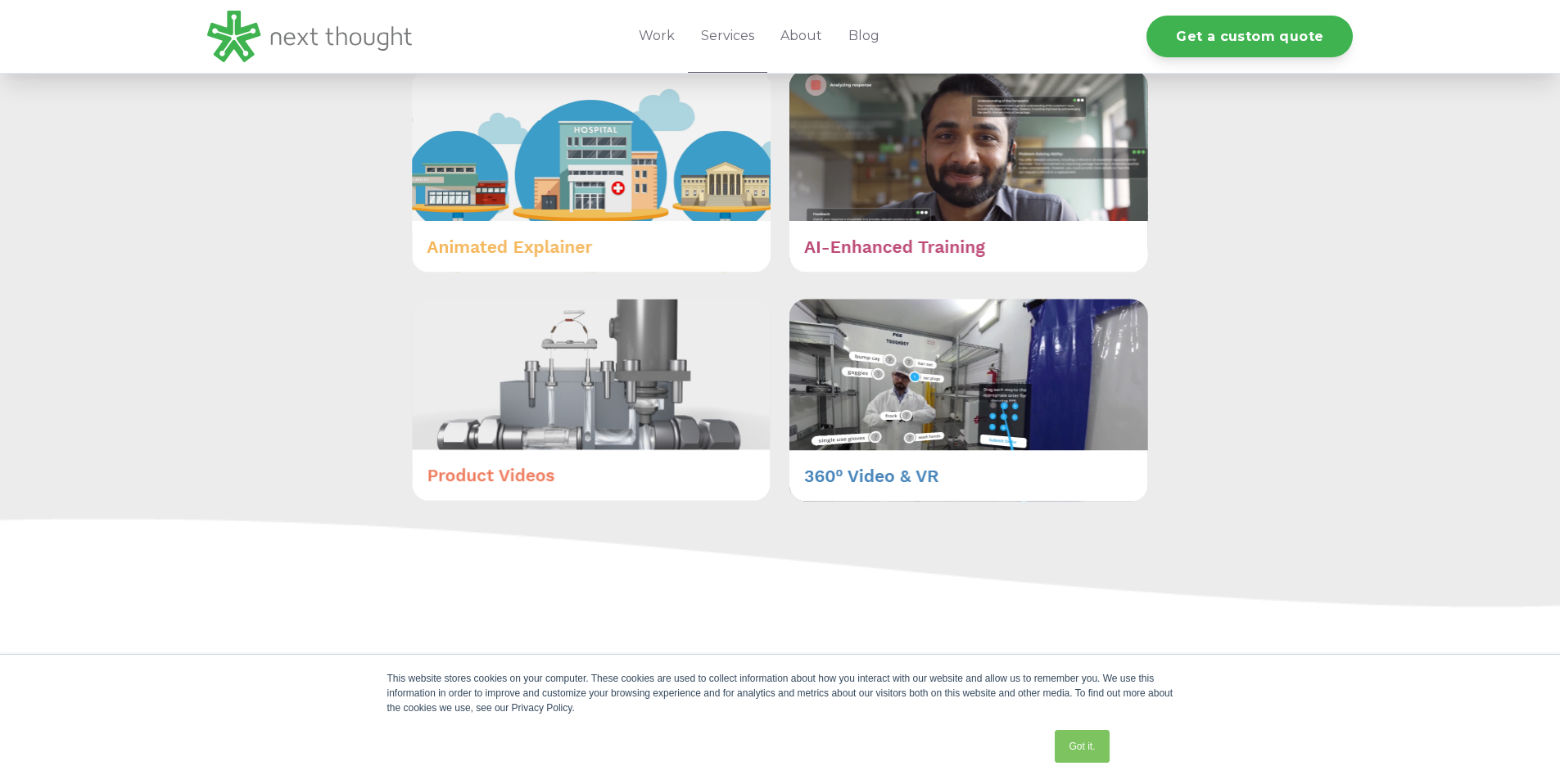
scroll to position [1292, 0]
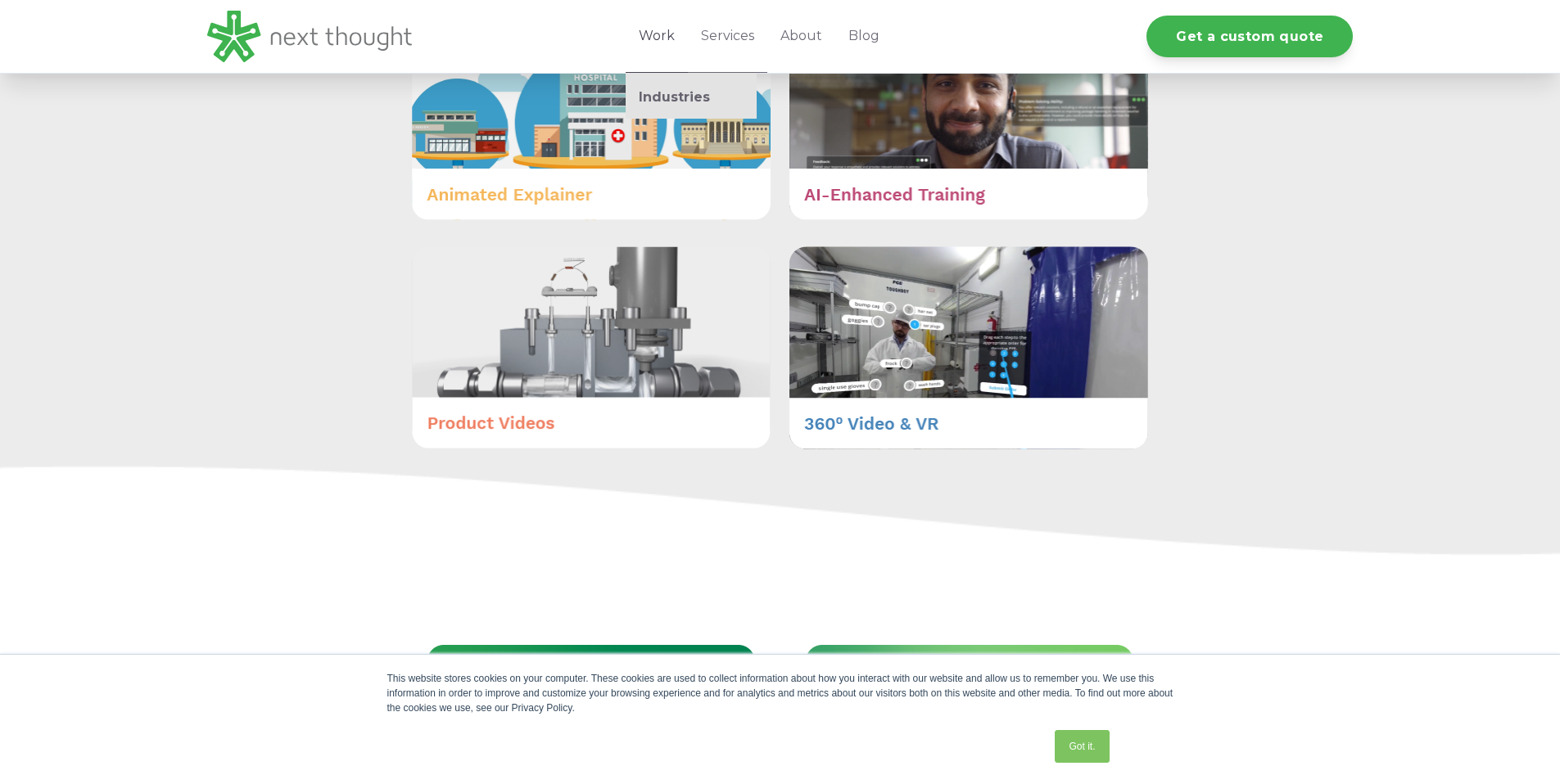
click at [653, 35] on link "Work" at bounding box center [656, 36] width 62 height 72
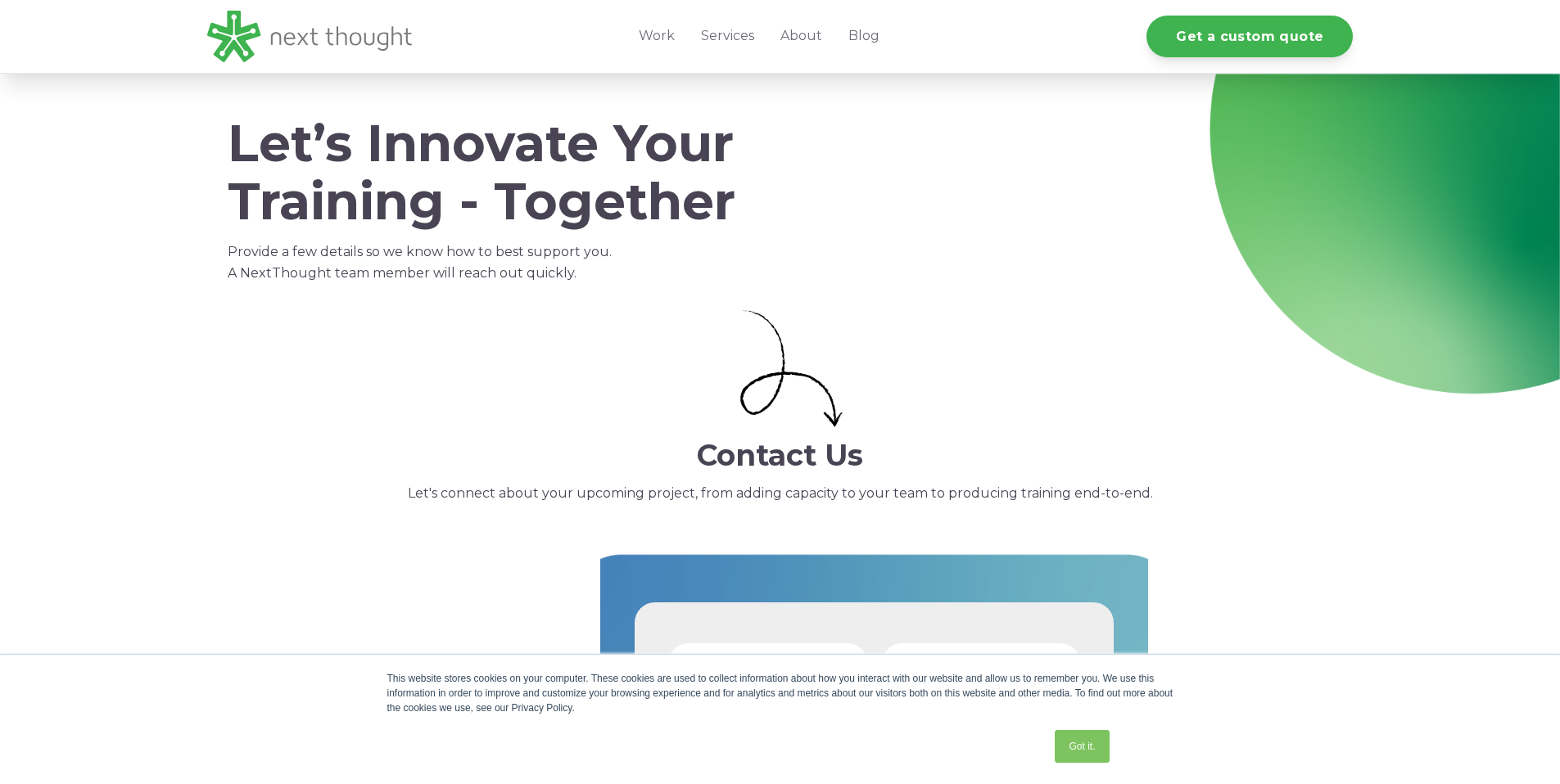
select select "persona_9"
select select "$25,000 - $50,000"
